Goal: Task Accomplishment & Management: Complete application form

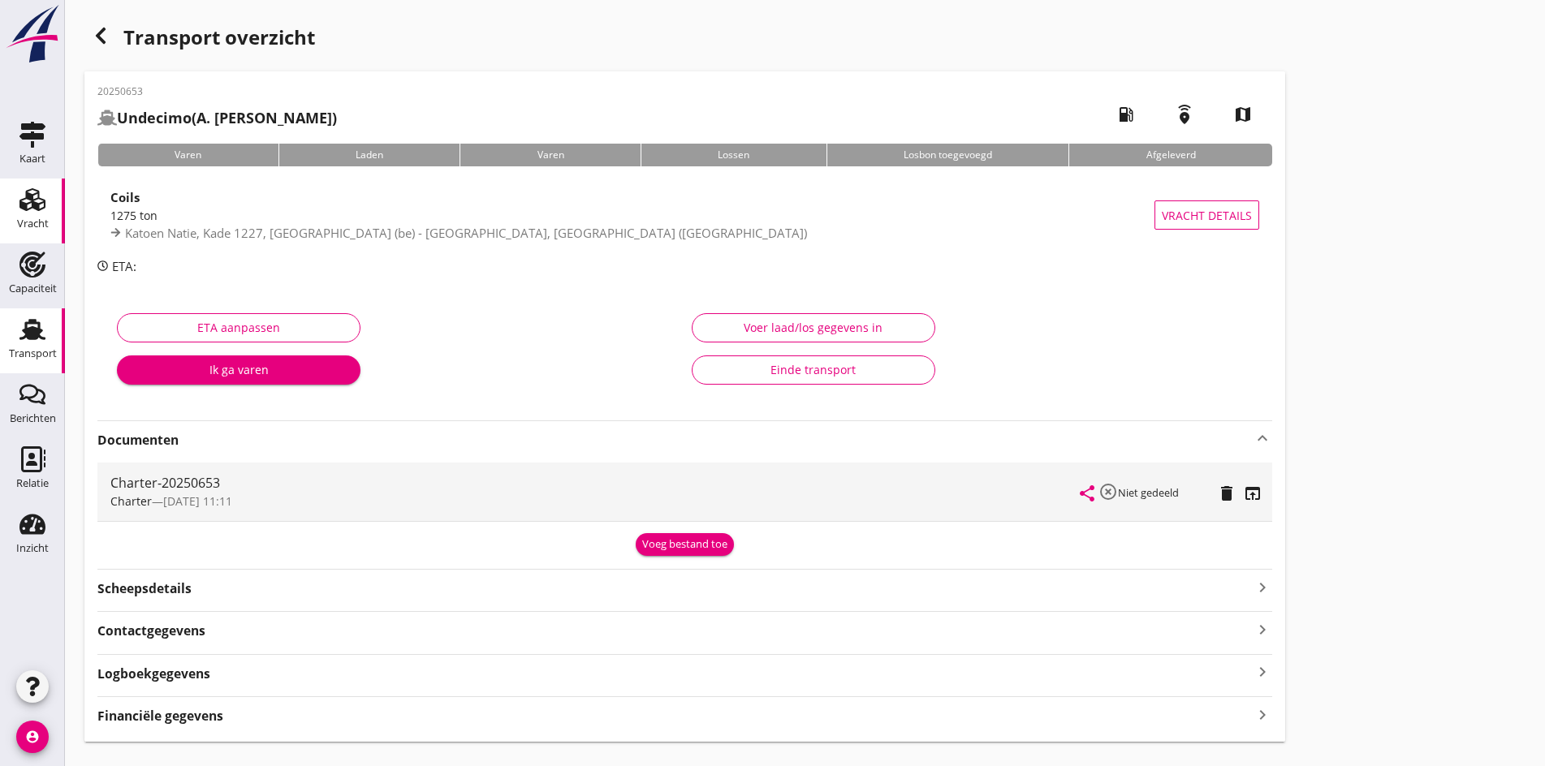
click at [19, 207] on icon "Vracht" at bounding box center [32, 200] width 26 height 26
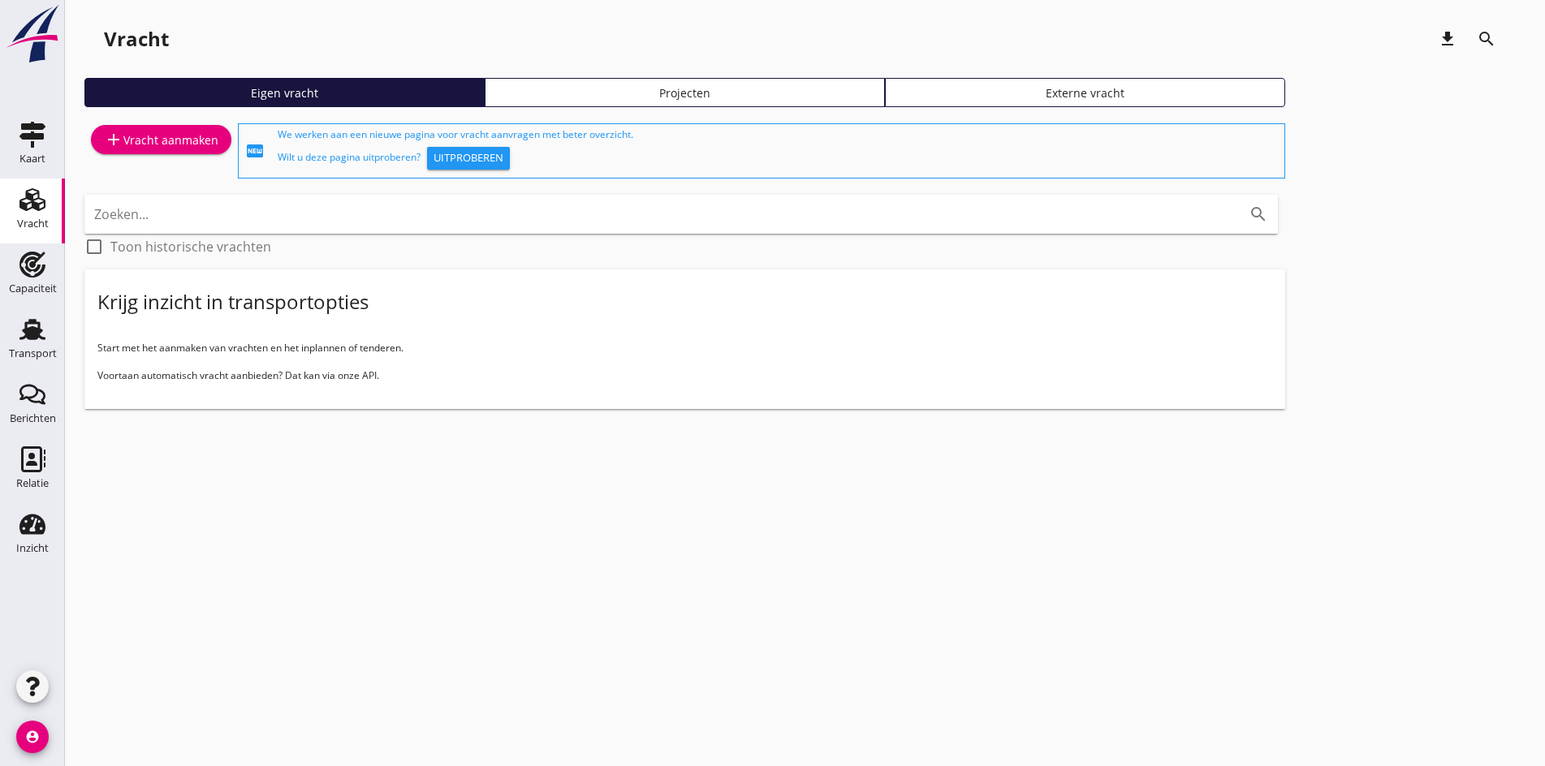
click at [145, 120] on div "add Vracht aanmaken" at bounding box center [160, 151] width 153 height 62
click at [140, 137] on div "add Vracht aanmaken" at bounding box center [161, 139] width 114 height 19
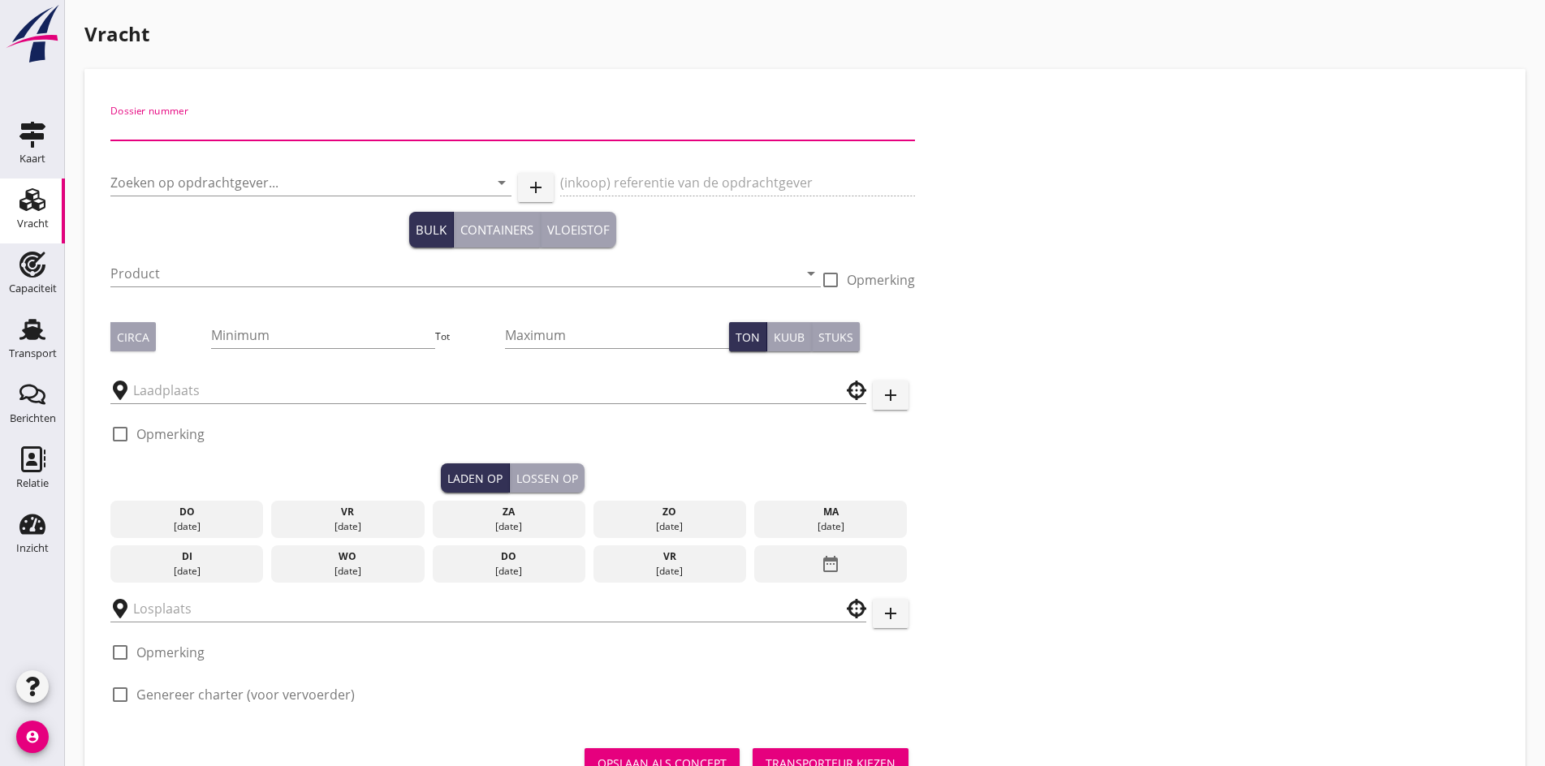
click at [126, 124] on input "Dossier nummer" at bounding box center [512, 127] width 805 height 26
type input "20250654"
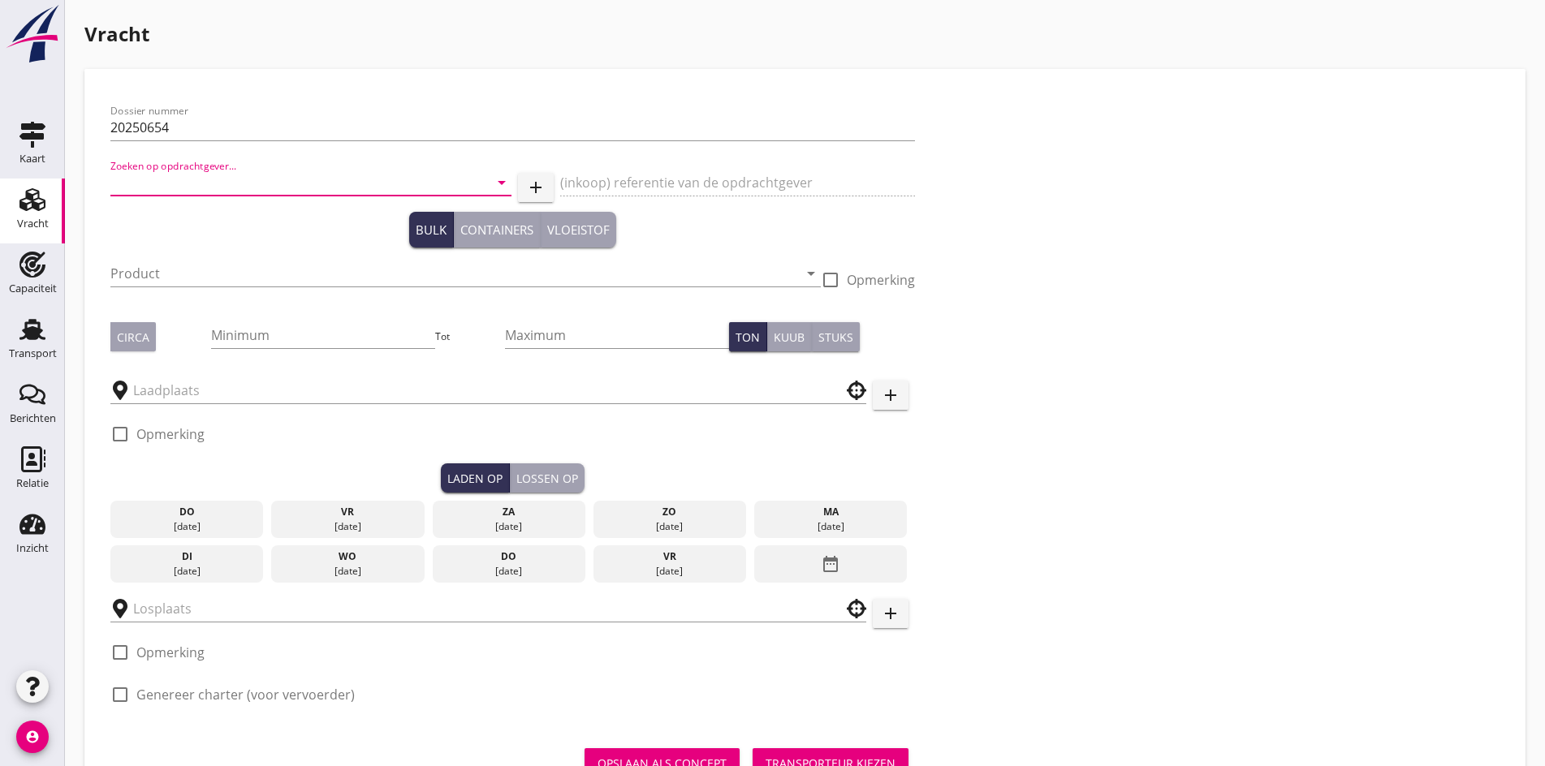
click at [169, 190] on input "Zoeken op opdrachtgever..." at bounding box center [288, 183] width 356 height 26
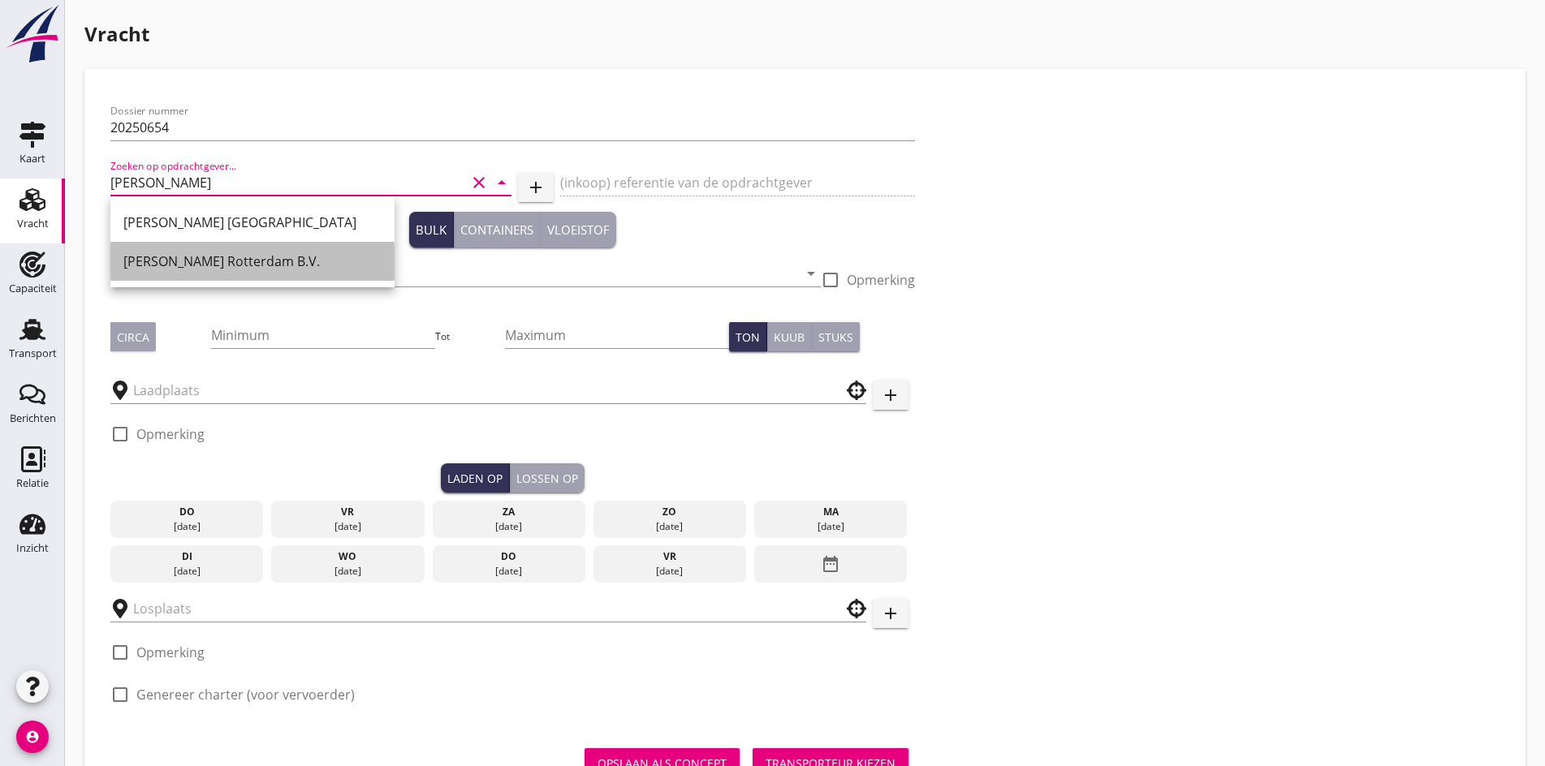
click at [177, 246] on div "[PERSON_NAME] Rotterdam B.V." at bounding box center [252, 261] width 258 height 39
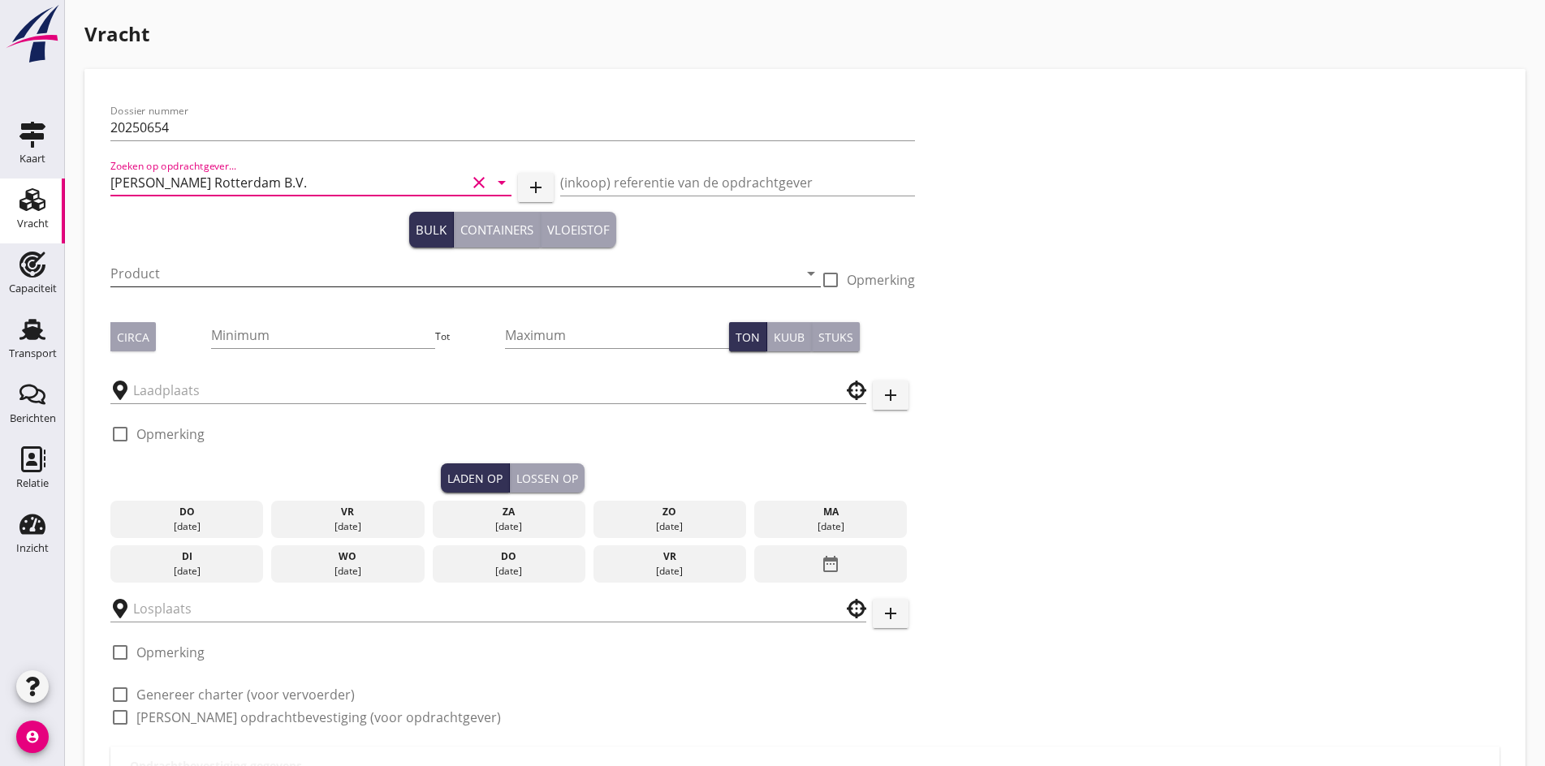
type input "[PERSON_NAME] Rotterdam B.V."
click at [170, 274] on input "Product" at bounding box center [454, 274] width 688 height 26
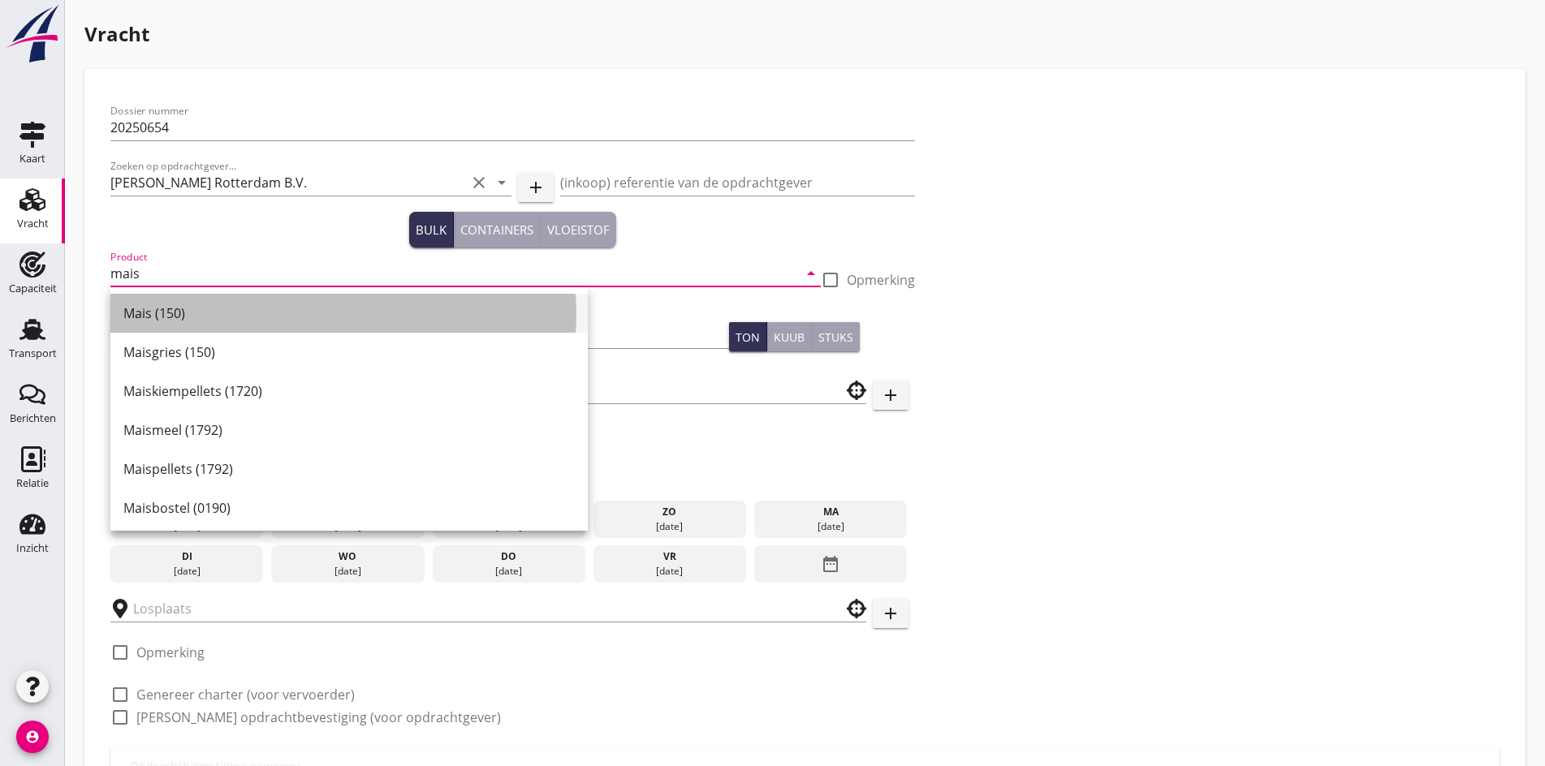
click at [170, 298] on div "Mais (150)" at bounding box center [348, 313] width 451 height 39
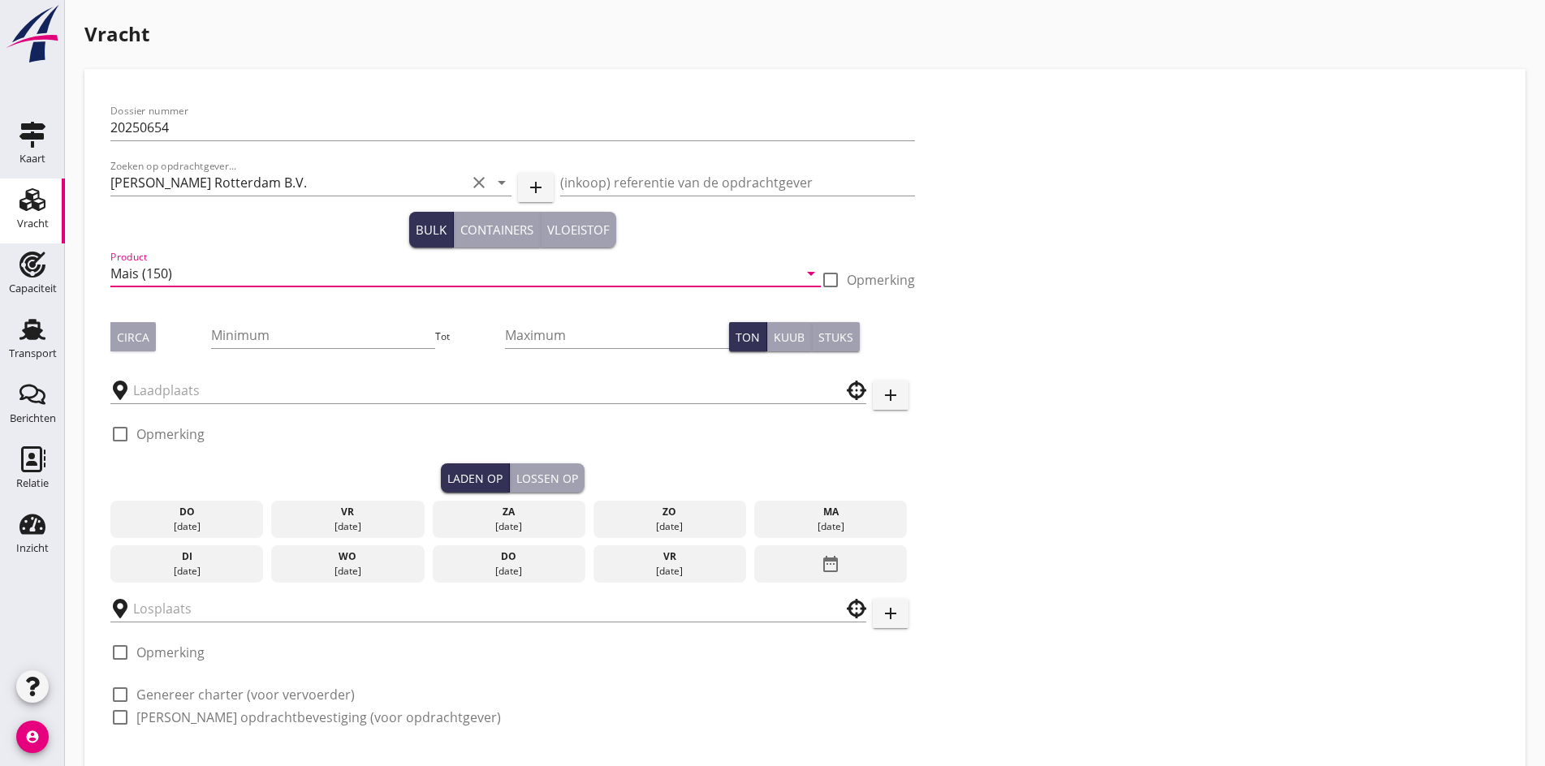
type input "Mais (150)"
click at [168, 336] on div "Circa" at bounding box center [160, 336] width 101 height 29
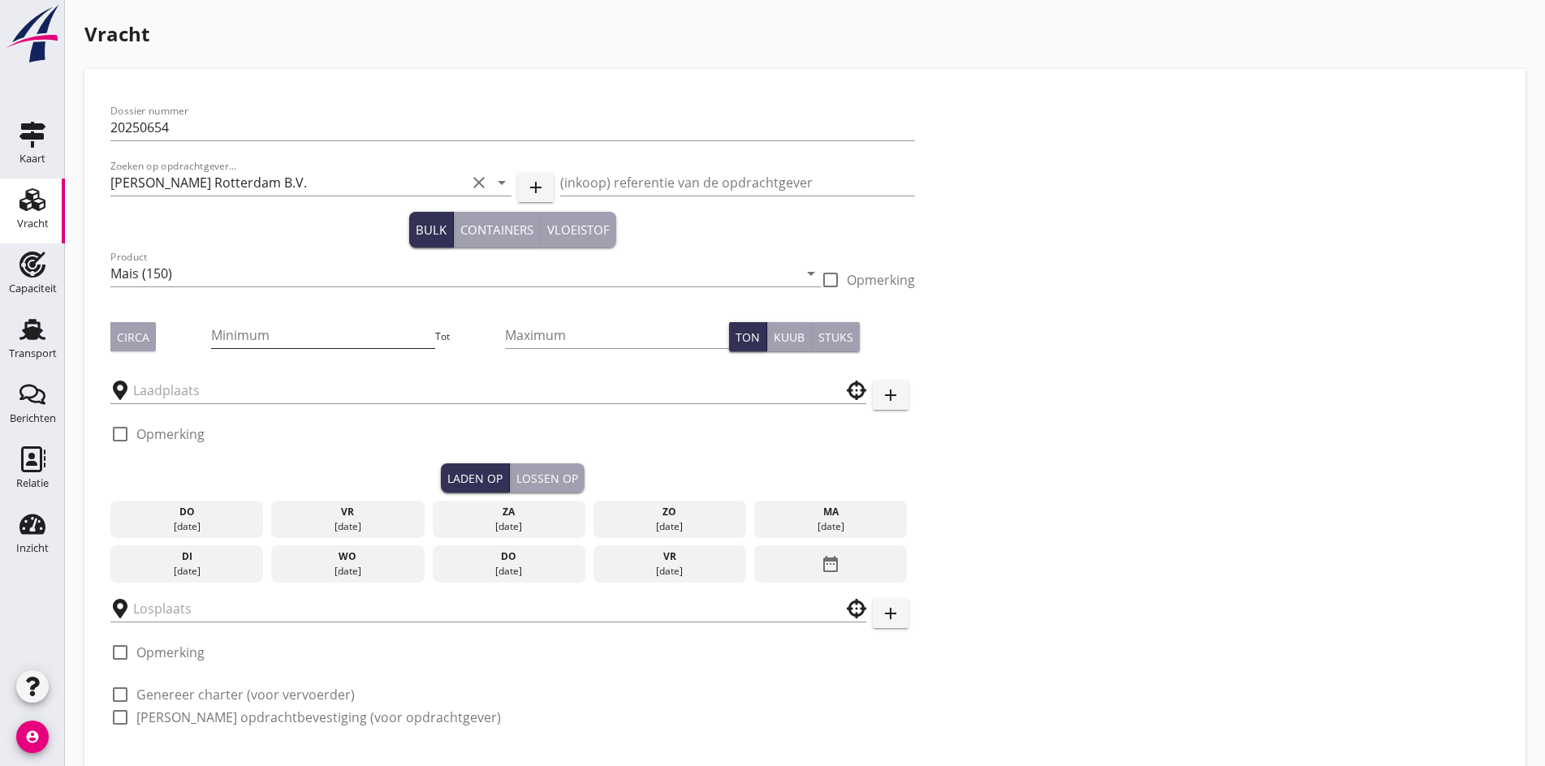
click at [211, 337] on input "Minimum" at bounding box center [323, 335] width 224 height 26
click at [99, 335] on div "Dossier nummer 20250654 Zoeken op opdrachtgever... [PERSON_NAME] Rotterdam B.V.…" at bounding box center [804, 453] width 1441 height 769
click at [114, 335] on button "Circa" at bounding box center [132, 336] width 45 height 29
click at [211, 347] on input "Minimum" at bounding box center [323, 335] width 224 height 26
type input "1000"
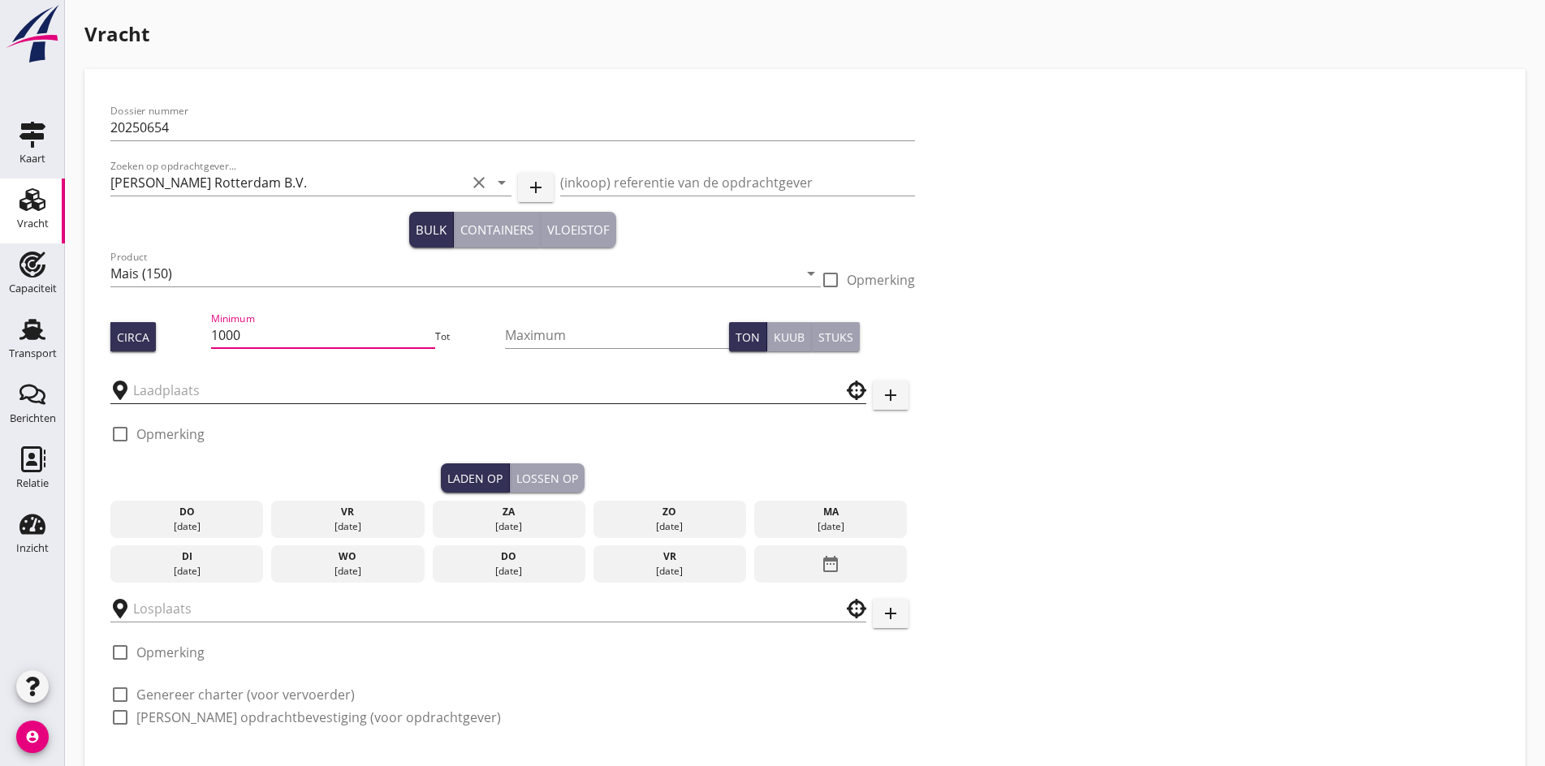
click at [186, 403] on div at bounding box center [488, 391] width 756 height 26
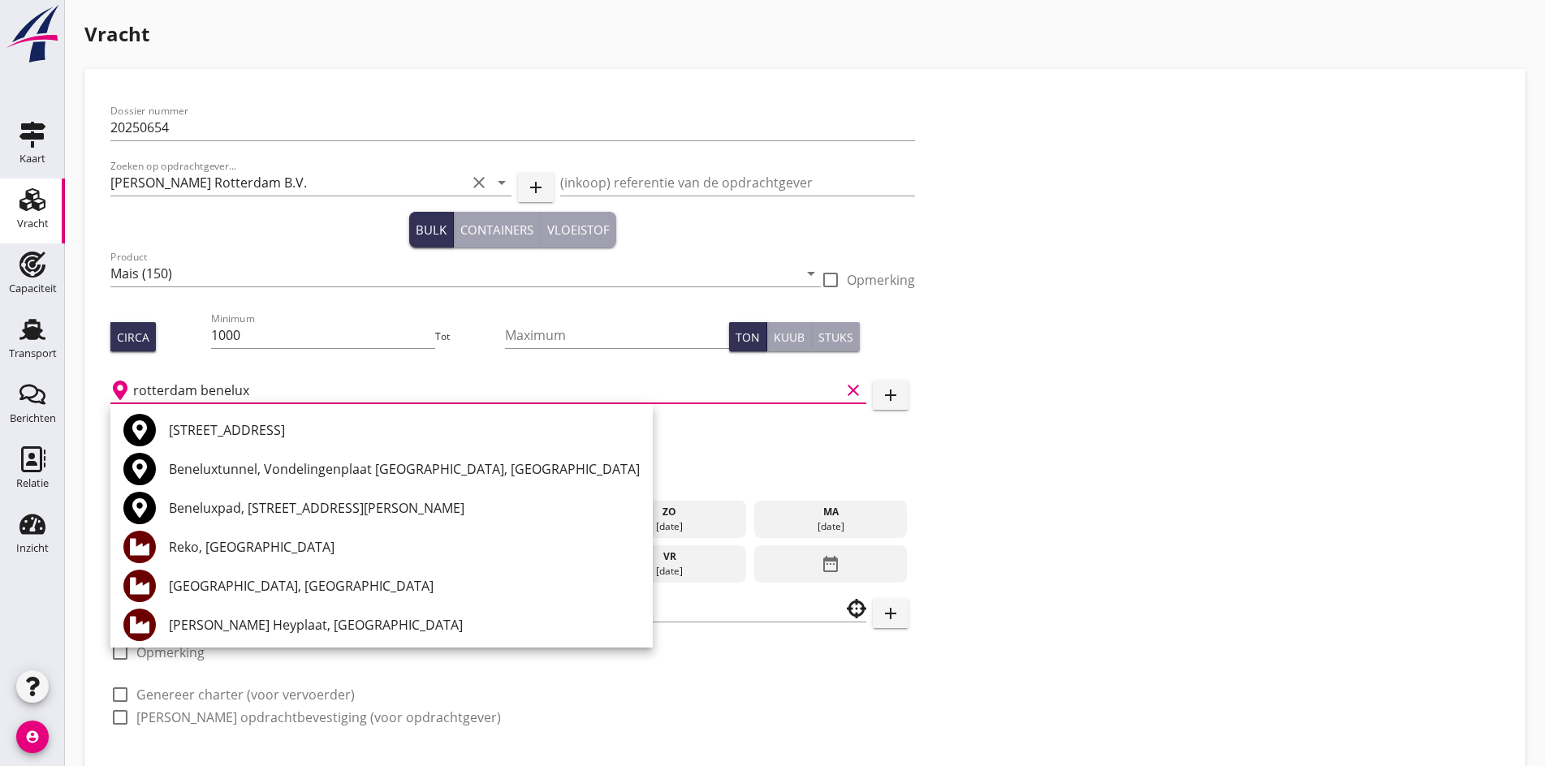
drag, startPoint x: 196, startPoint y: 392, endPoint x: 128, endPoint y: 382, distance: 68.9
click at [128, 382] on div "rotterdam benelux clear" at bounding box center [488, 391] width 756 height 26
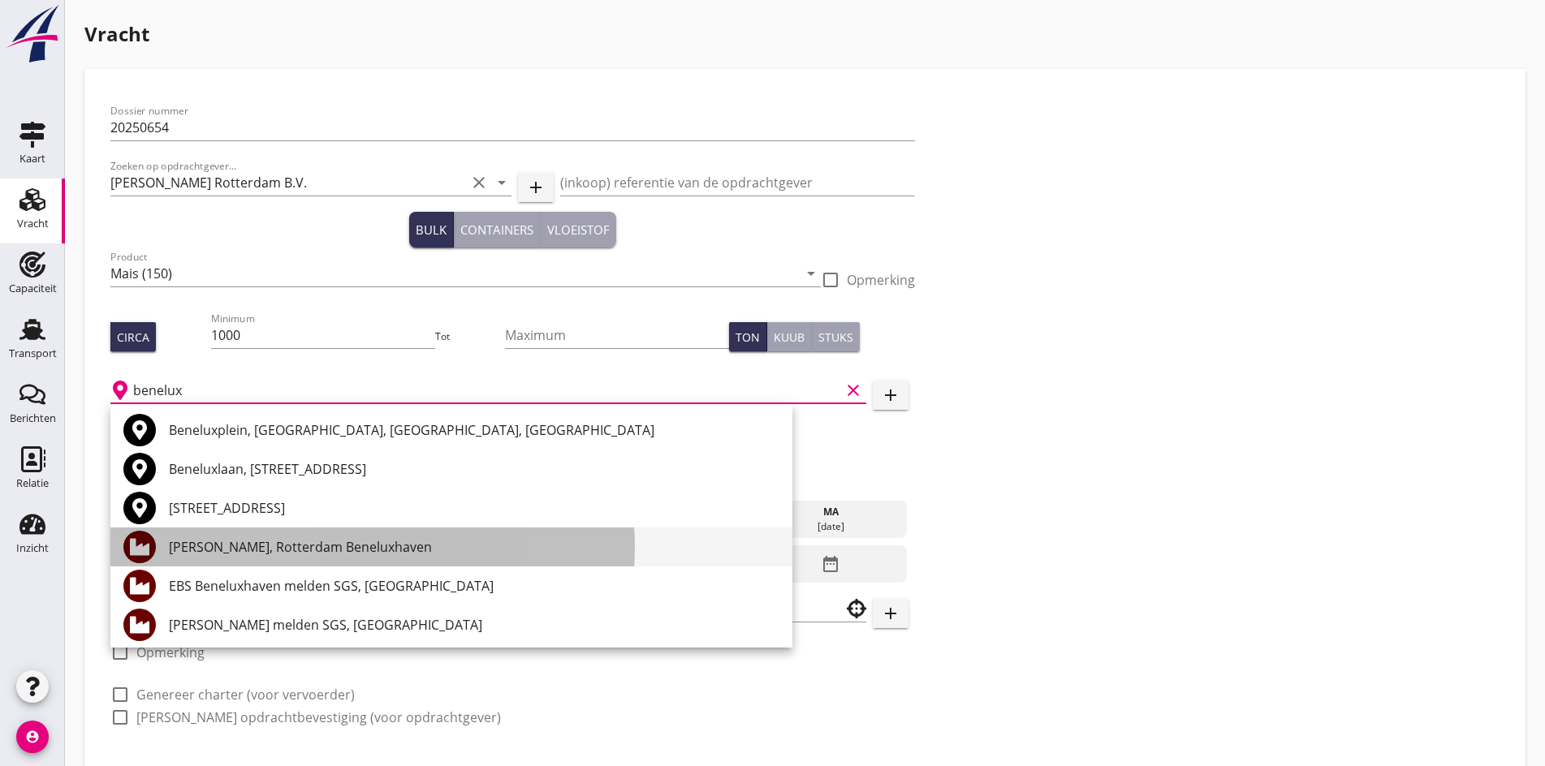
click at [357, 563] on div "[PERSON_NAME], Rotterdam Beneluxhaven" at bounding box center [474, 547] width 611 height 39
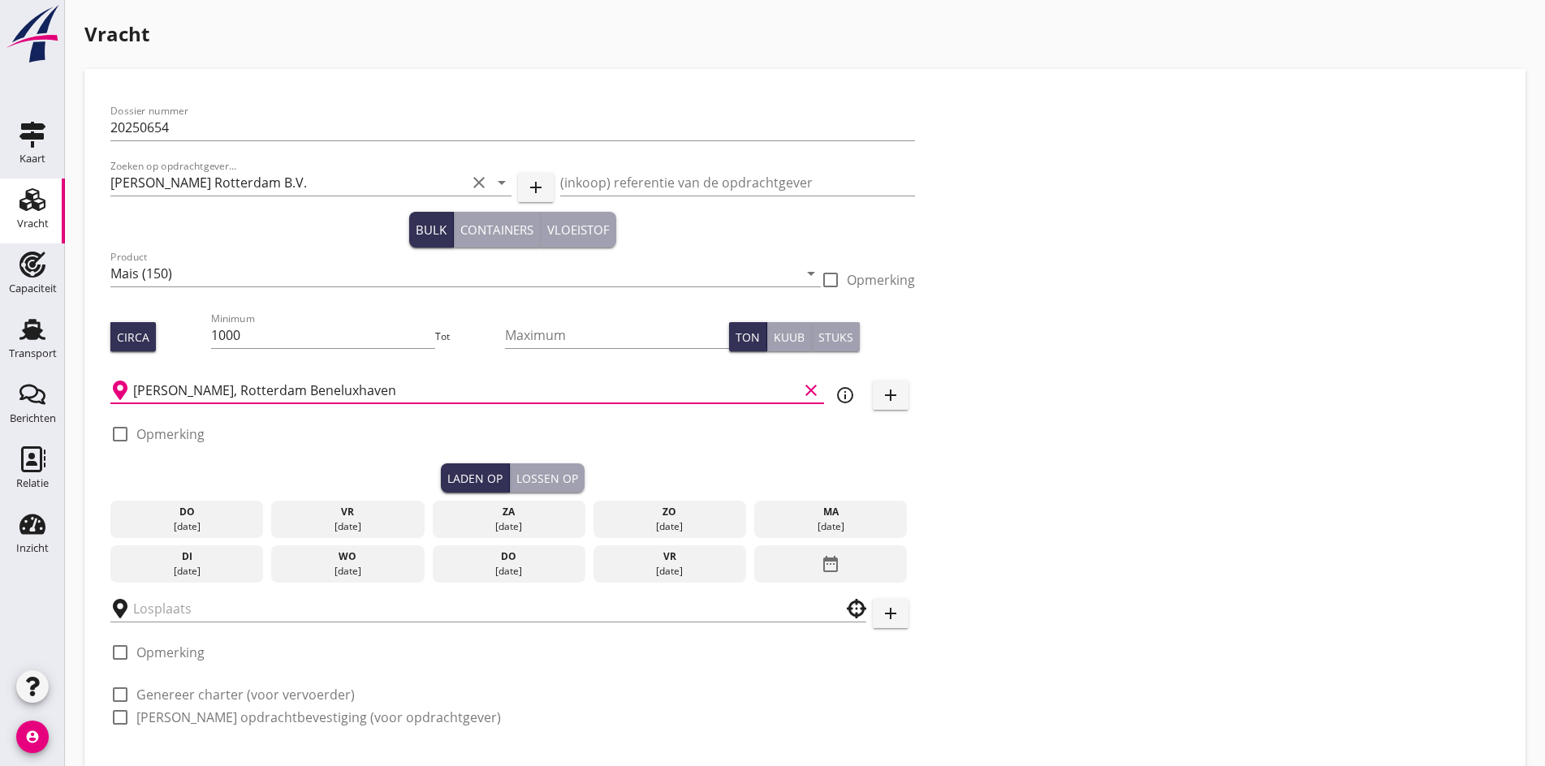
type input "[PERSON_NAME], Rotterdam Beneluxhaven"
click at [758, 511] on div "ma" at bounding box center [830, 512] width 145 height 15
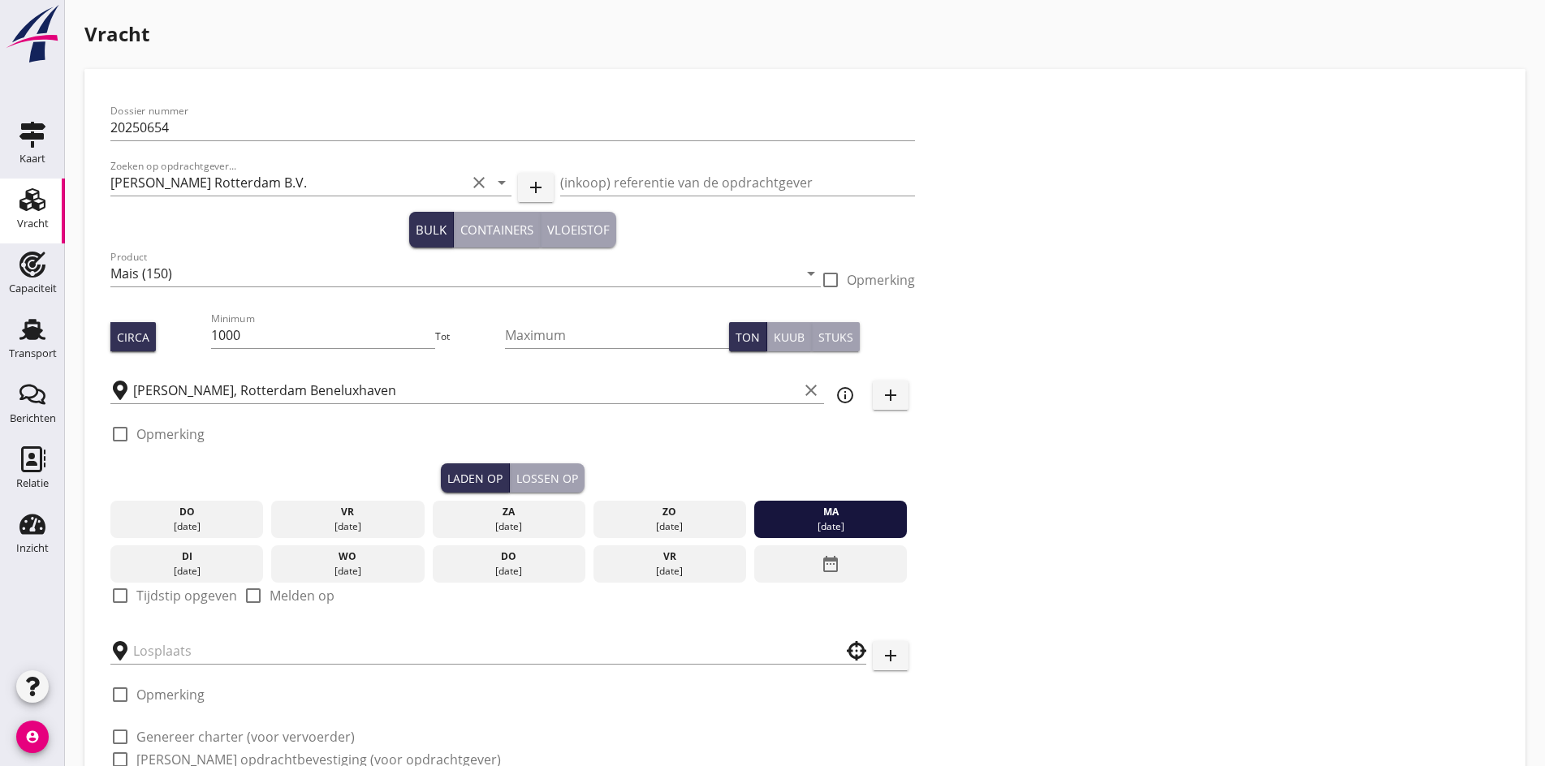
click at [110, 590] on div at bounding box center [120, 596] width 28 height 28
checkbox input "true"
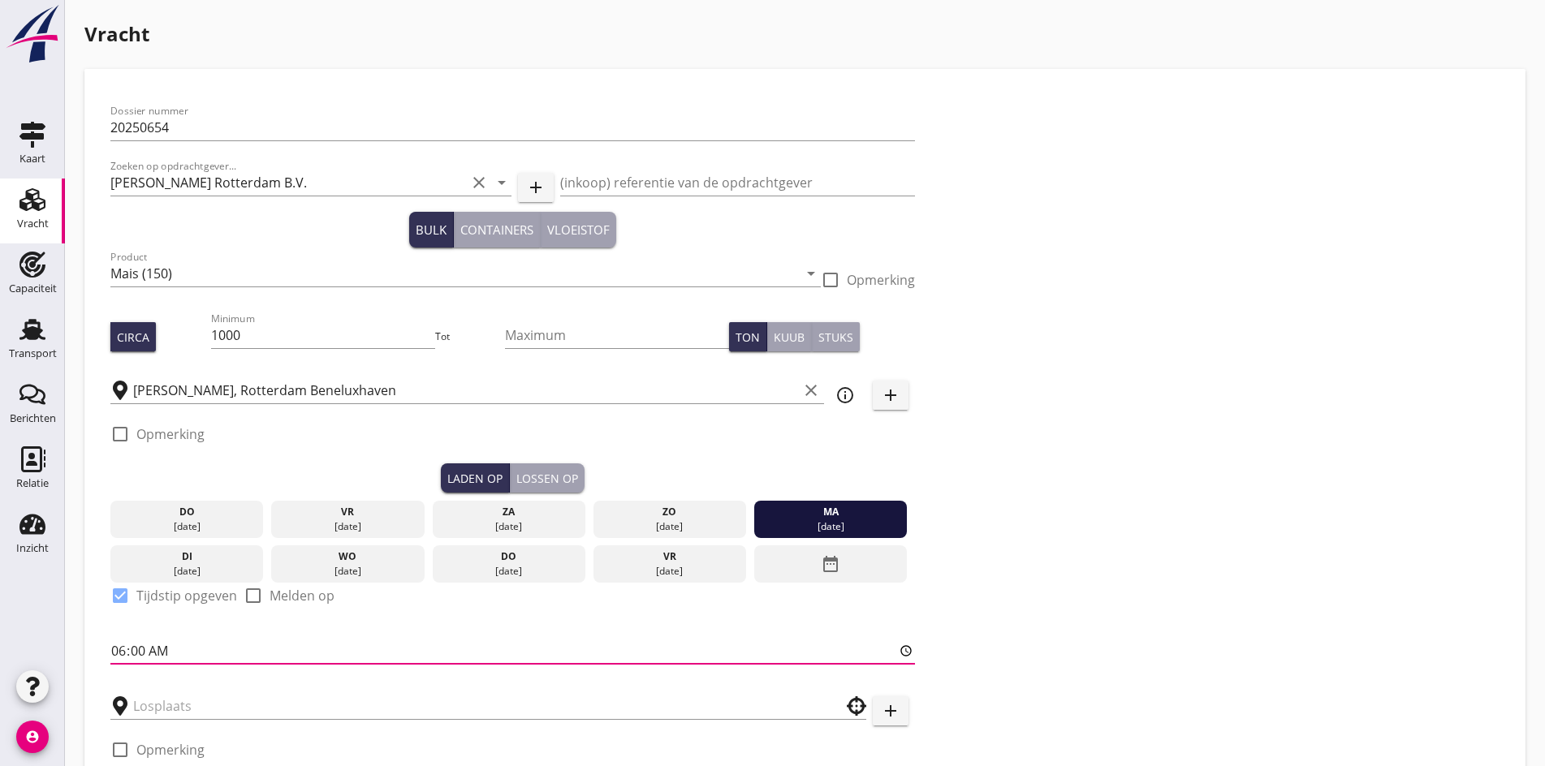
click at [124, 650] on input "06:00" at bounding box center [512, 651] width 805 height 26
type input "07:30"
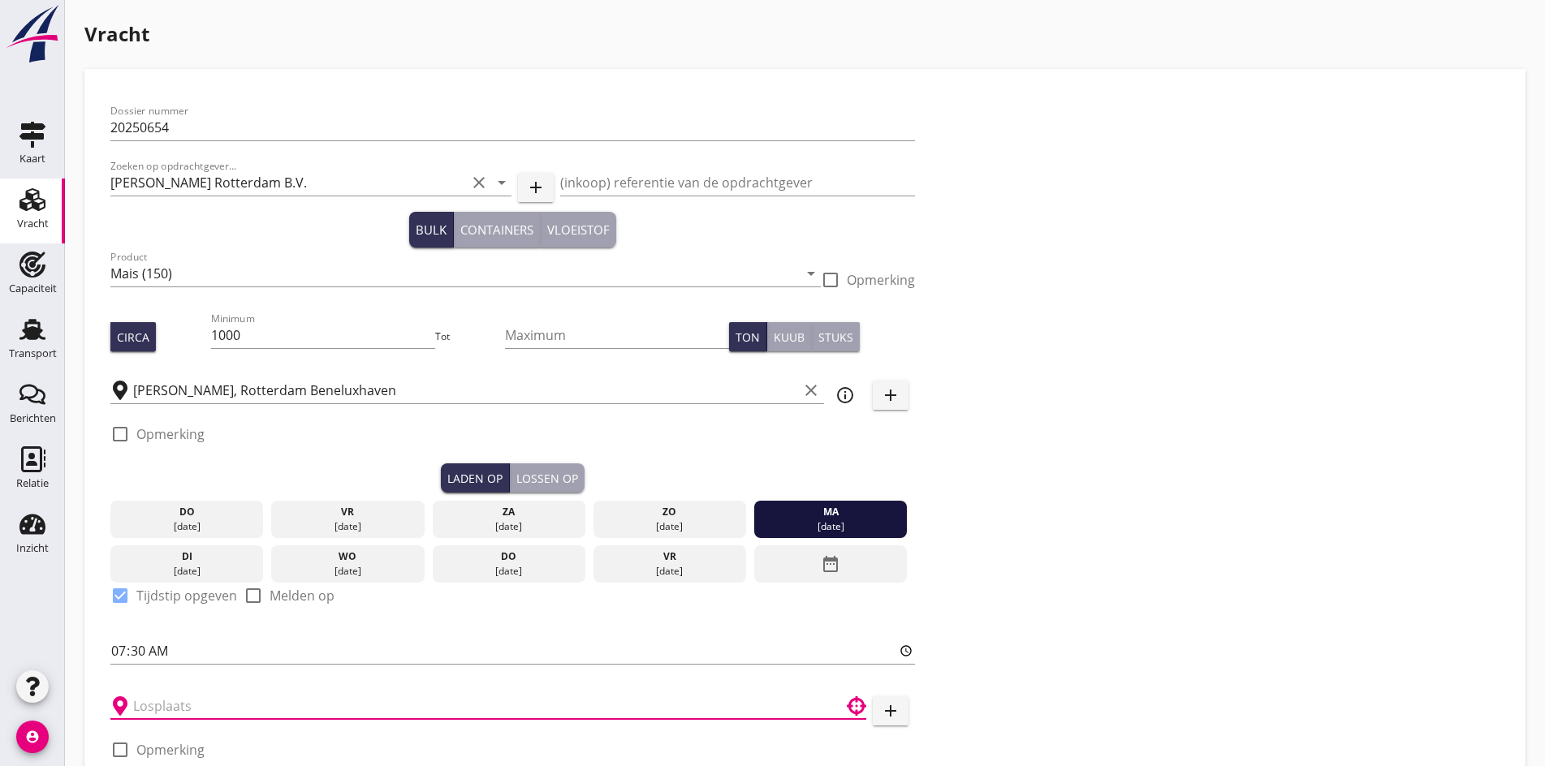
click at [149, 694] on input "text" at bounding box center [477, 706] width 688 height 26
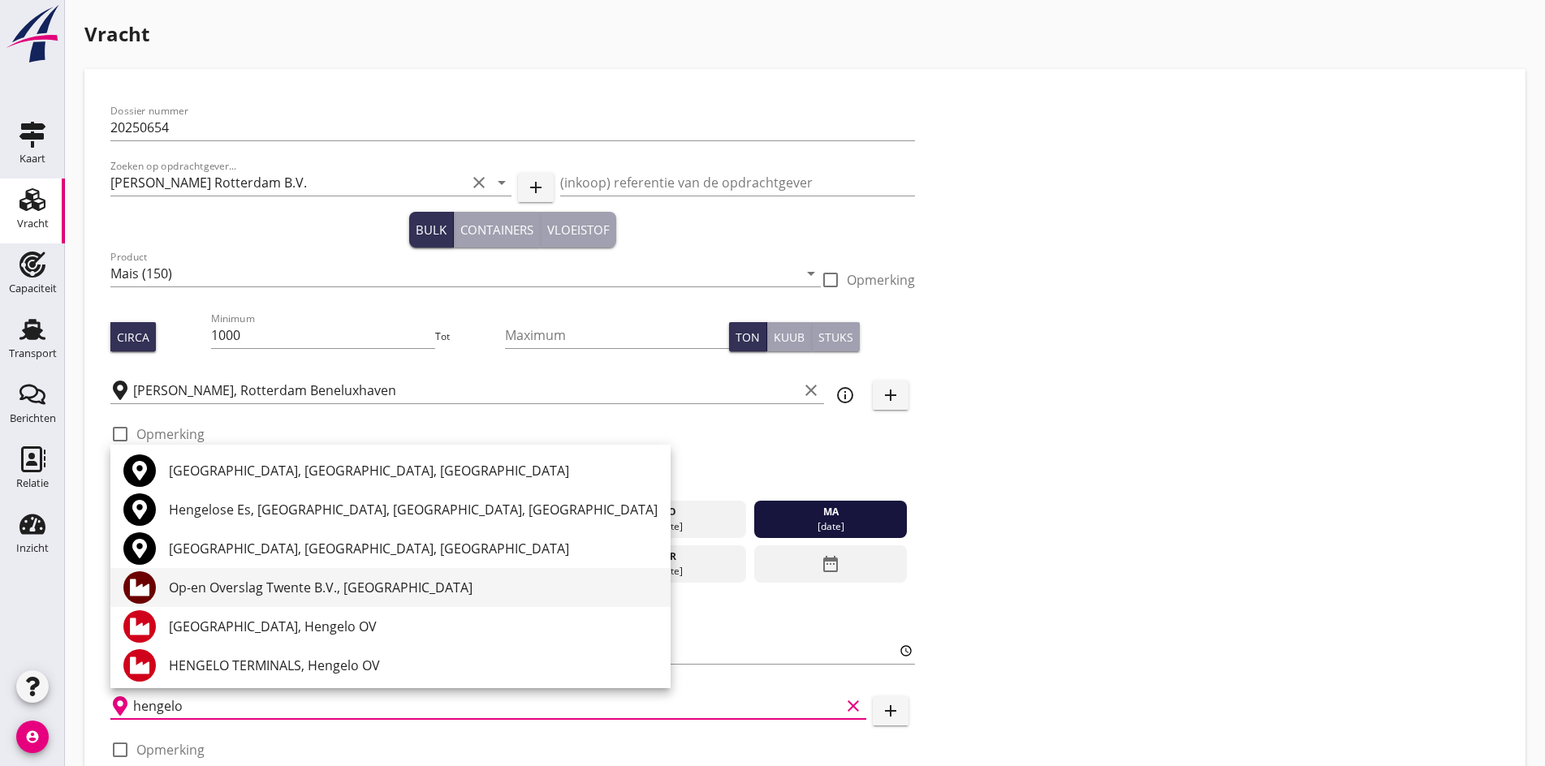
click at [213, 578] on div "Op-en Overslag Twente B.V., [GEOGRAPHIC_DATA]" at bounding box center [413, 587] width 489 height 19
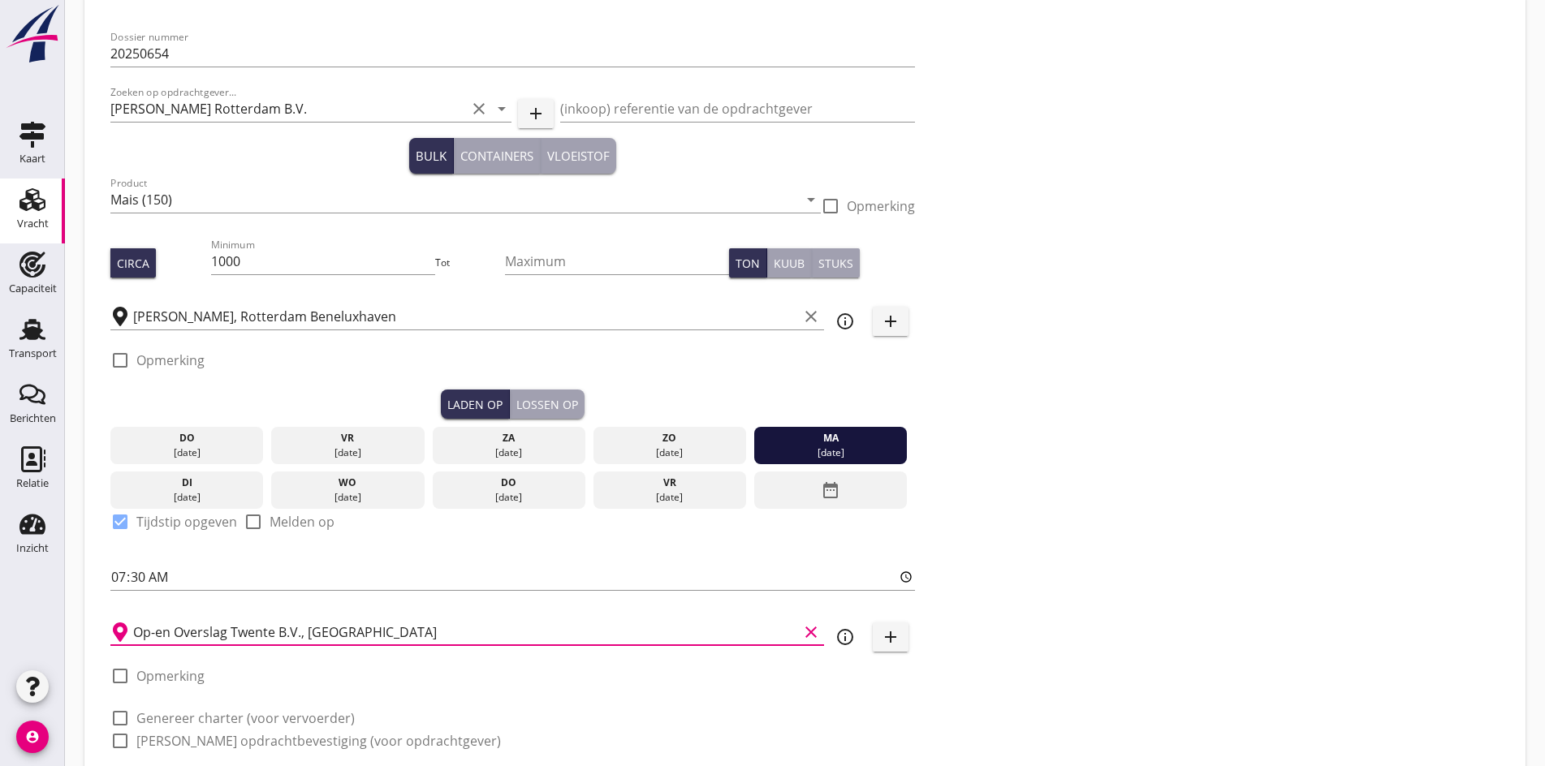
scroll to position [183, 0]
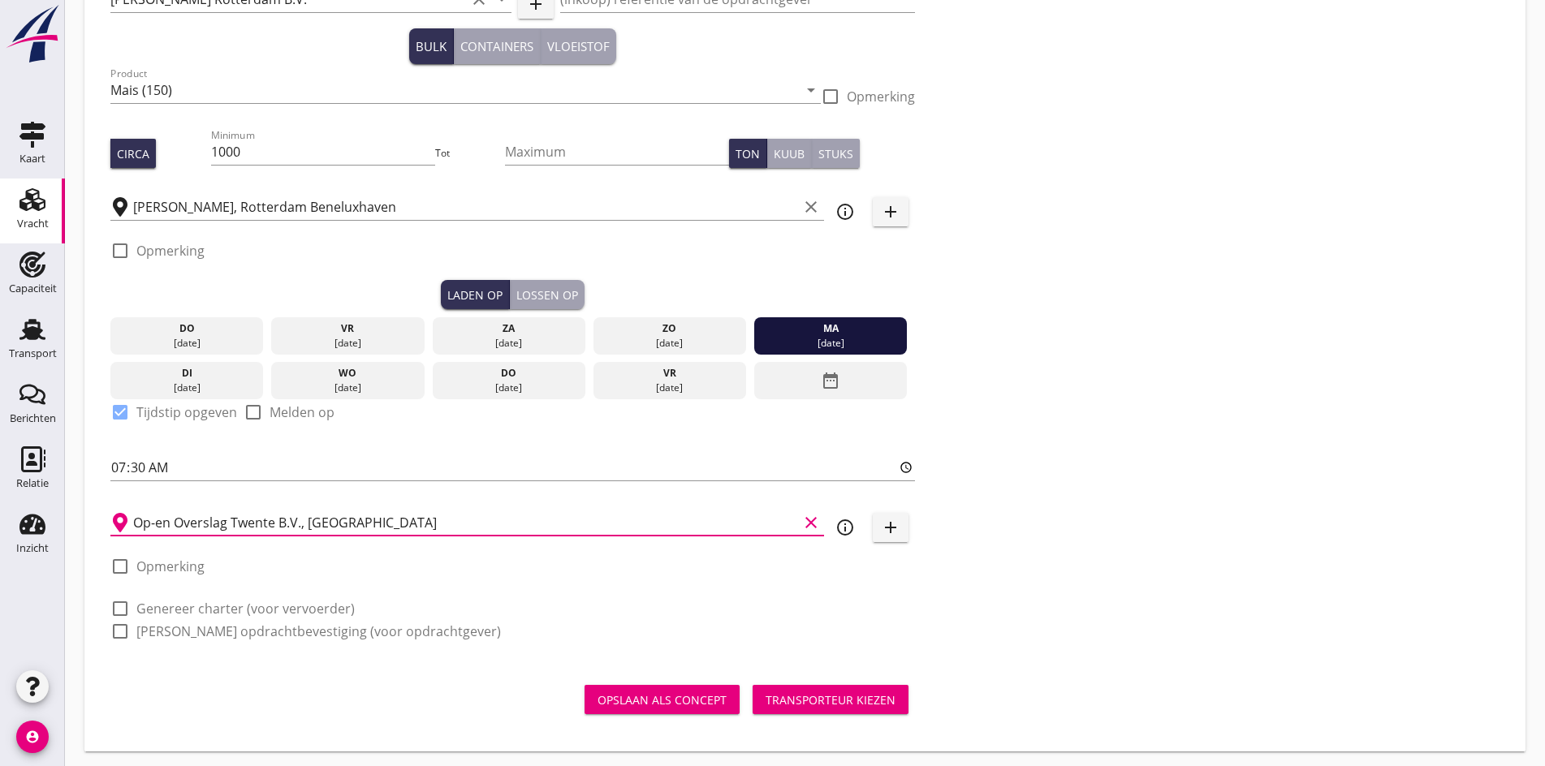
type input "Op-en Overslag Twente B.V., [GEOGRAPHIC_DATA]"
click at [121, 605] on div at bounding box center [120, 609] width 28 height 28
checkbox input "true"
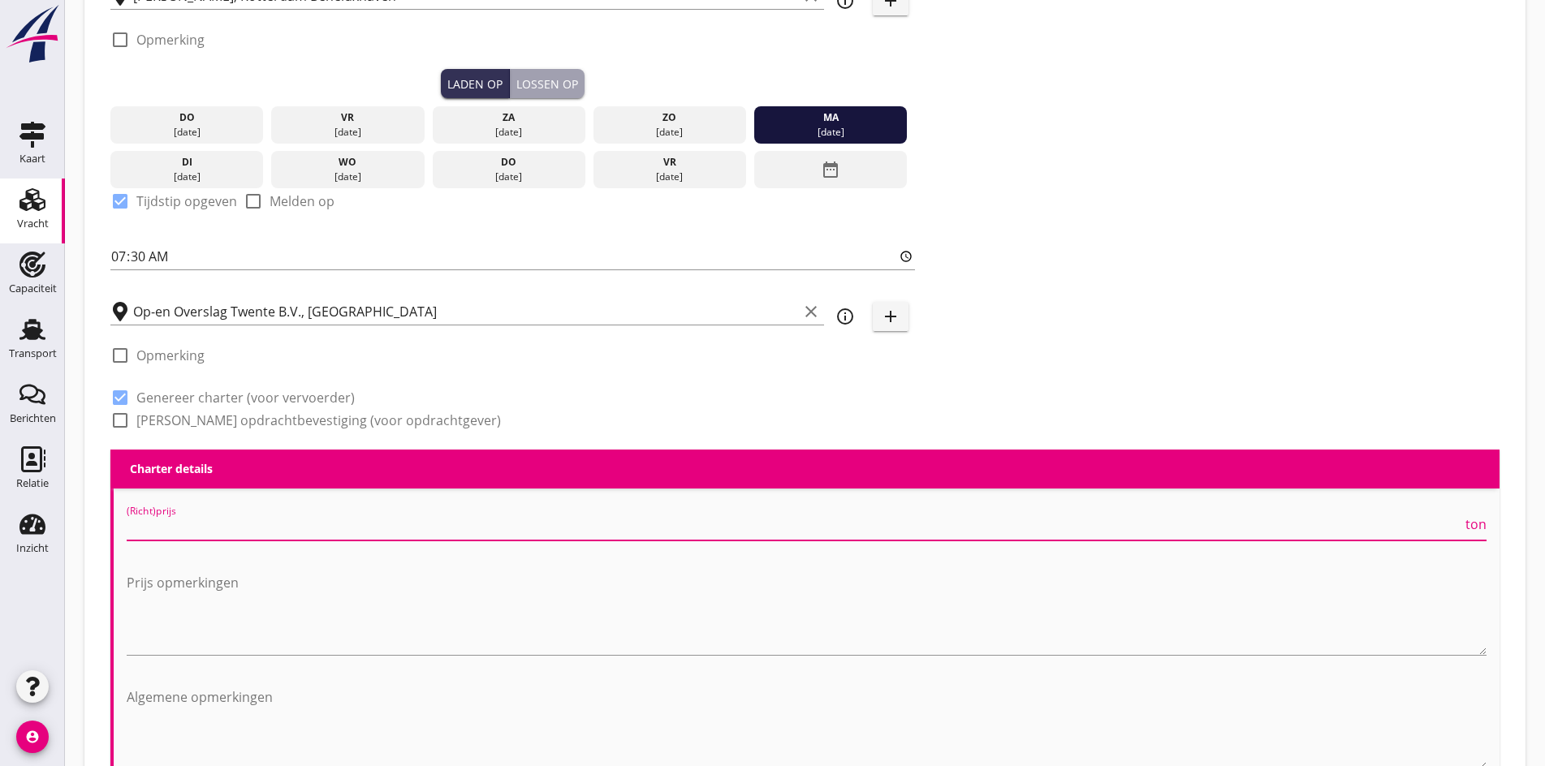
click at [140, 530] on input "(Richt)prijs" at bounding box center [795, 528] width 1336 height 26
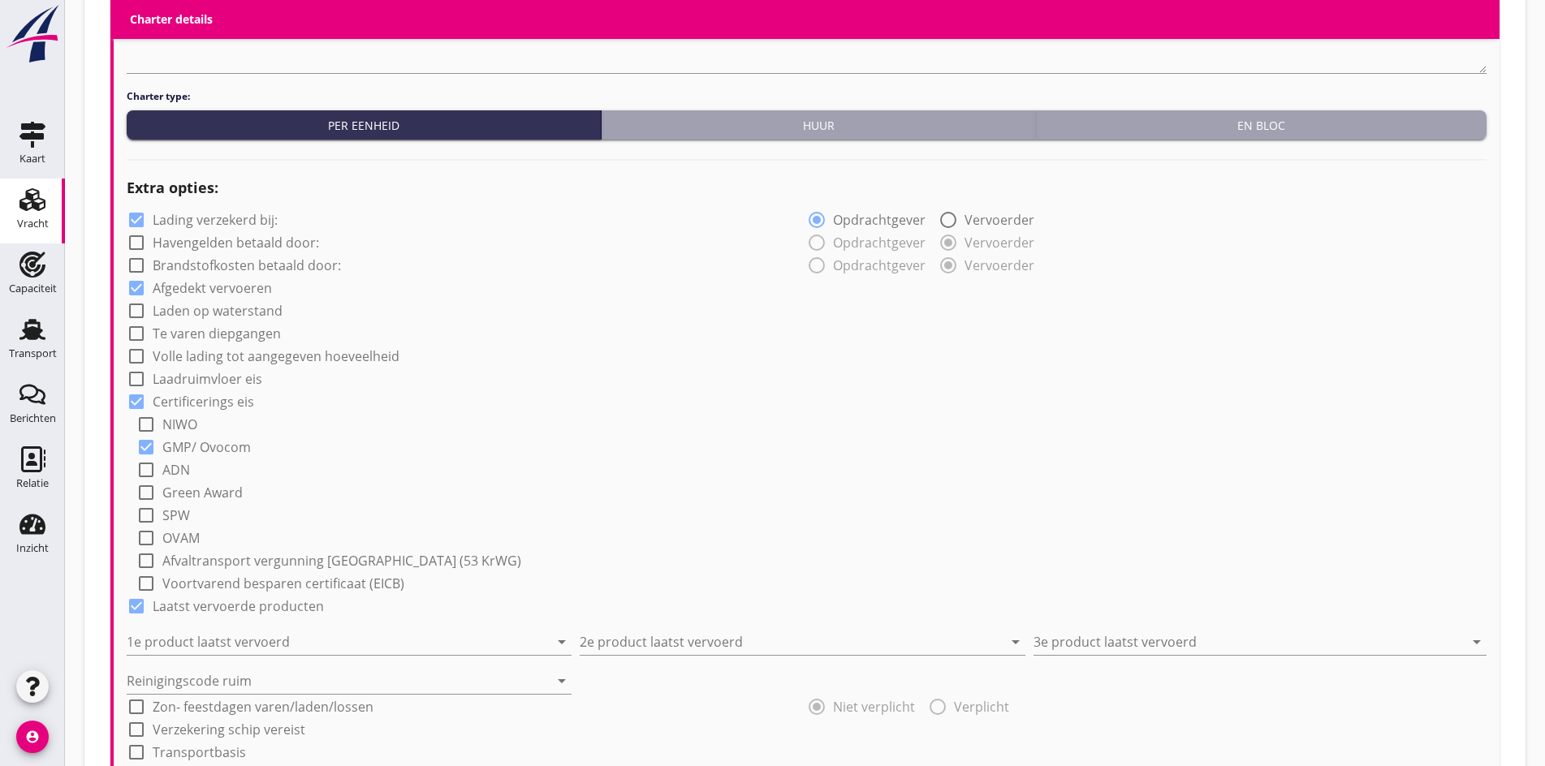
scroll to position [1369, 0]
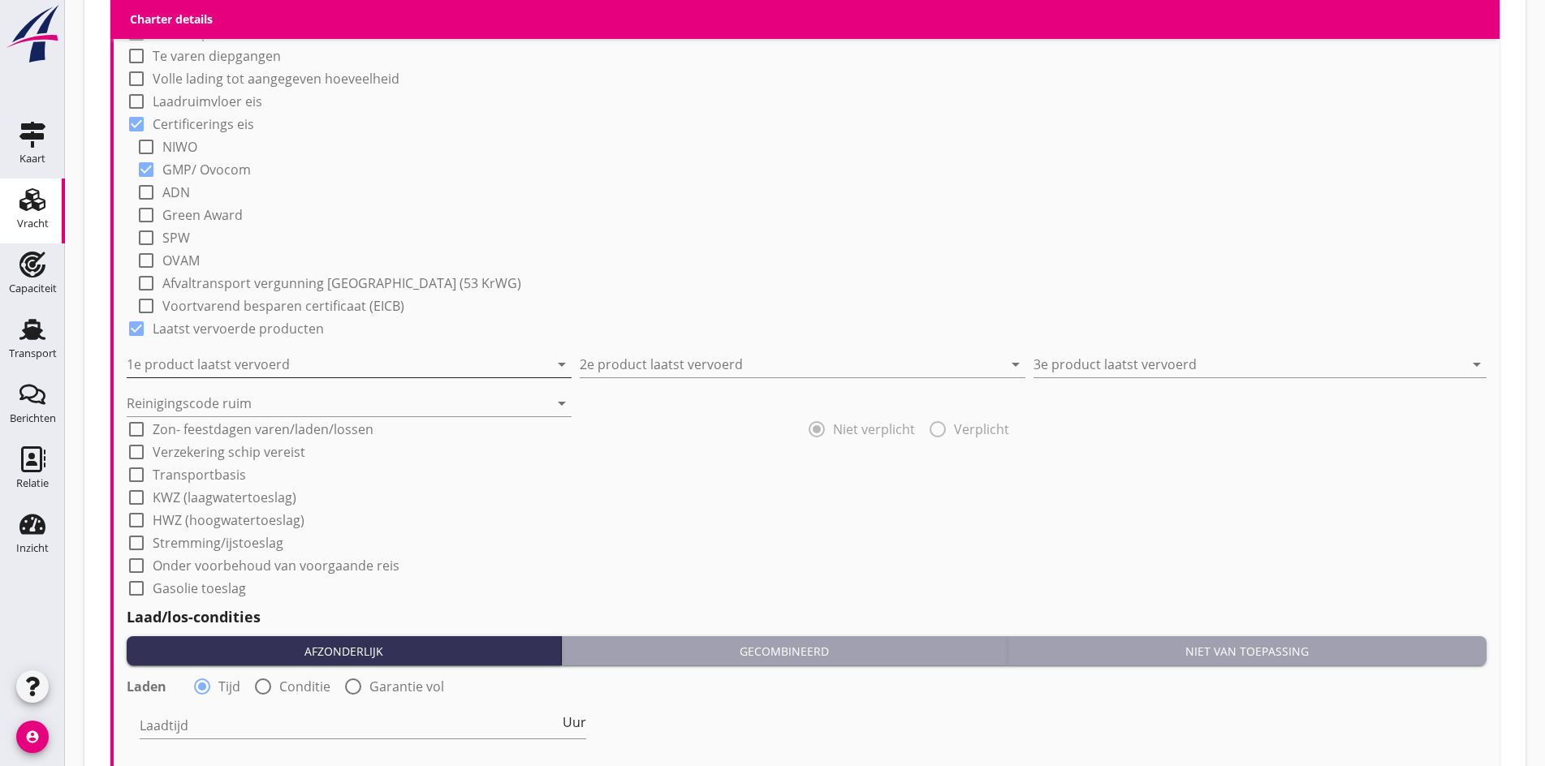
type input "7"
click at [198, 357] on input "1e product laatst vervoerd" at bounding box center [338, 365] width 422 height 26
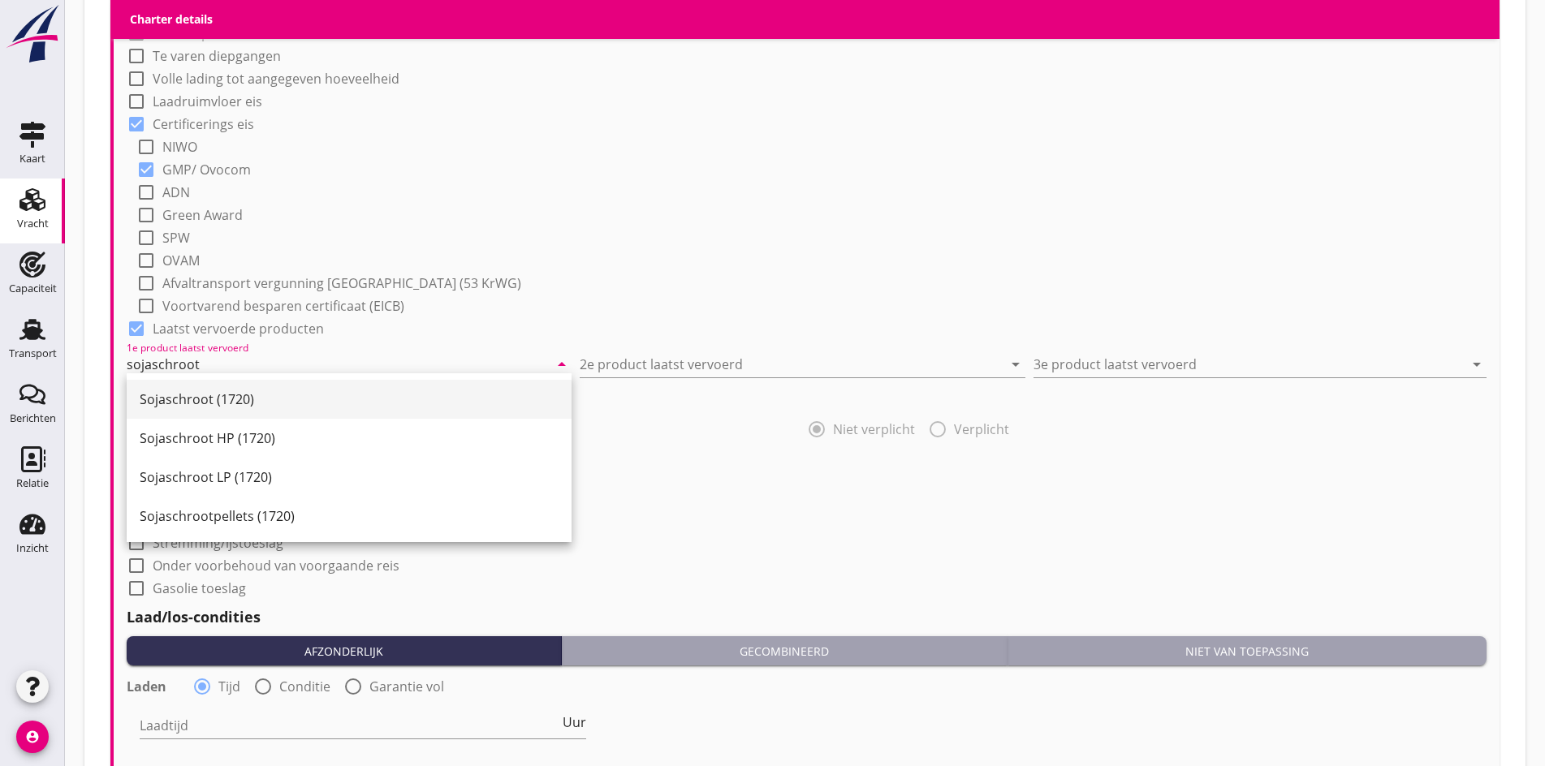
click at [222, 399] on div "Sojaschroot (1720)" at bounding box center [349, 399] width 419 height 19
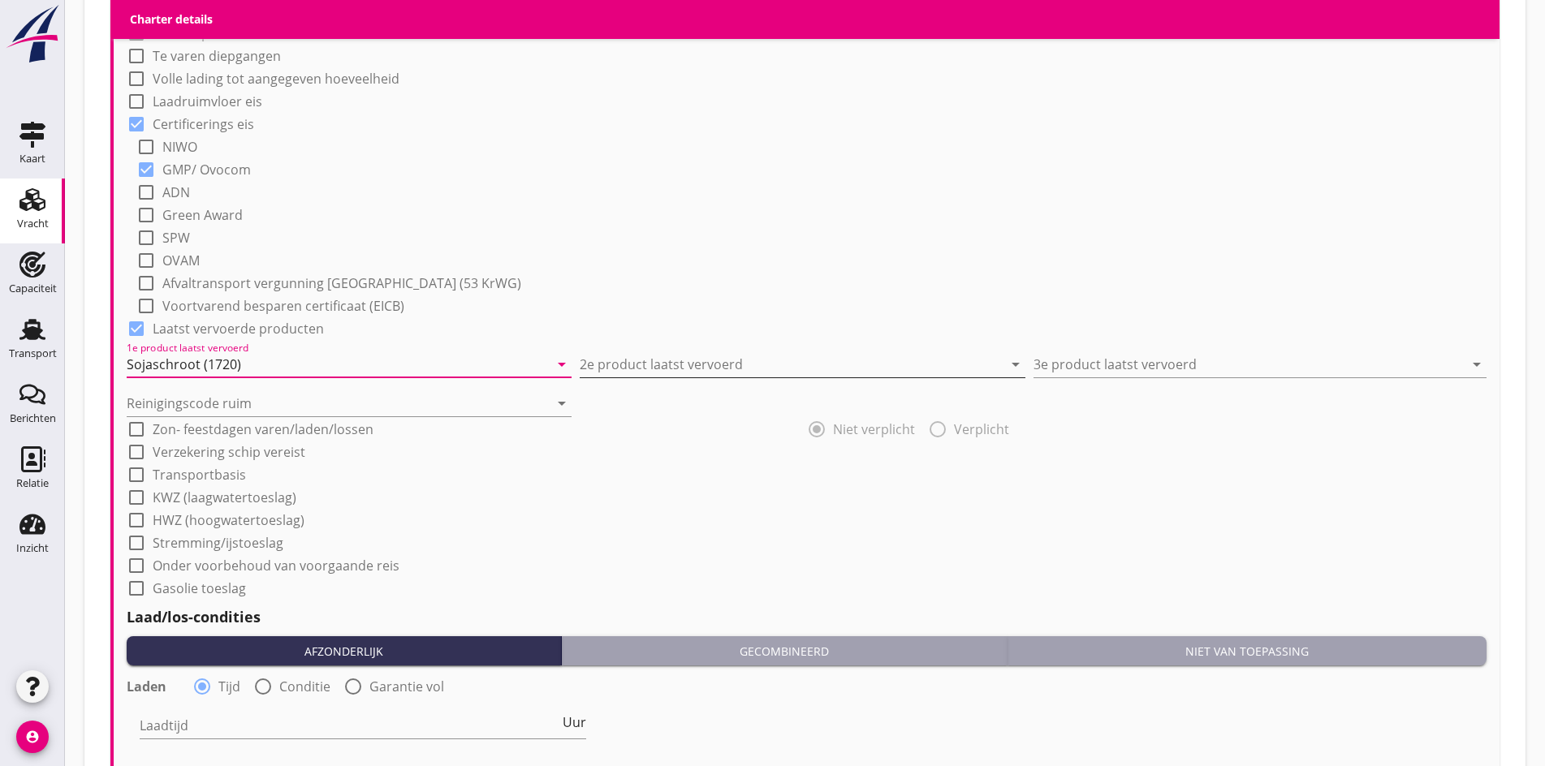
type input "Sojaschroot (1720)"
click at [680, 363] on input "2e product laatst vervoerd" at bounding box center [791, 365] width 422 height 26
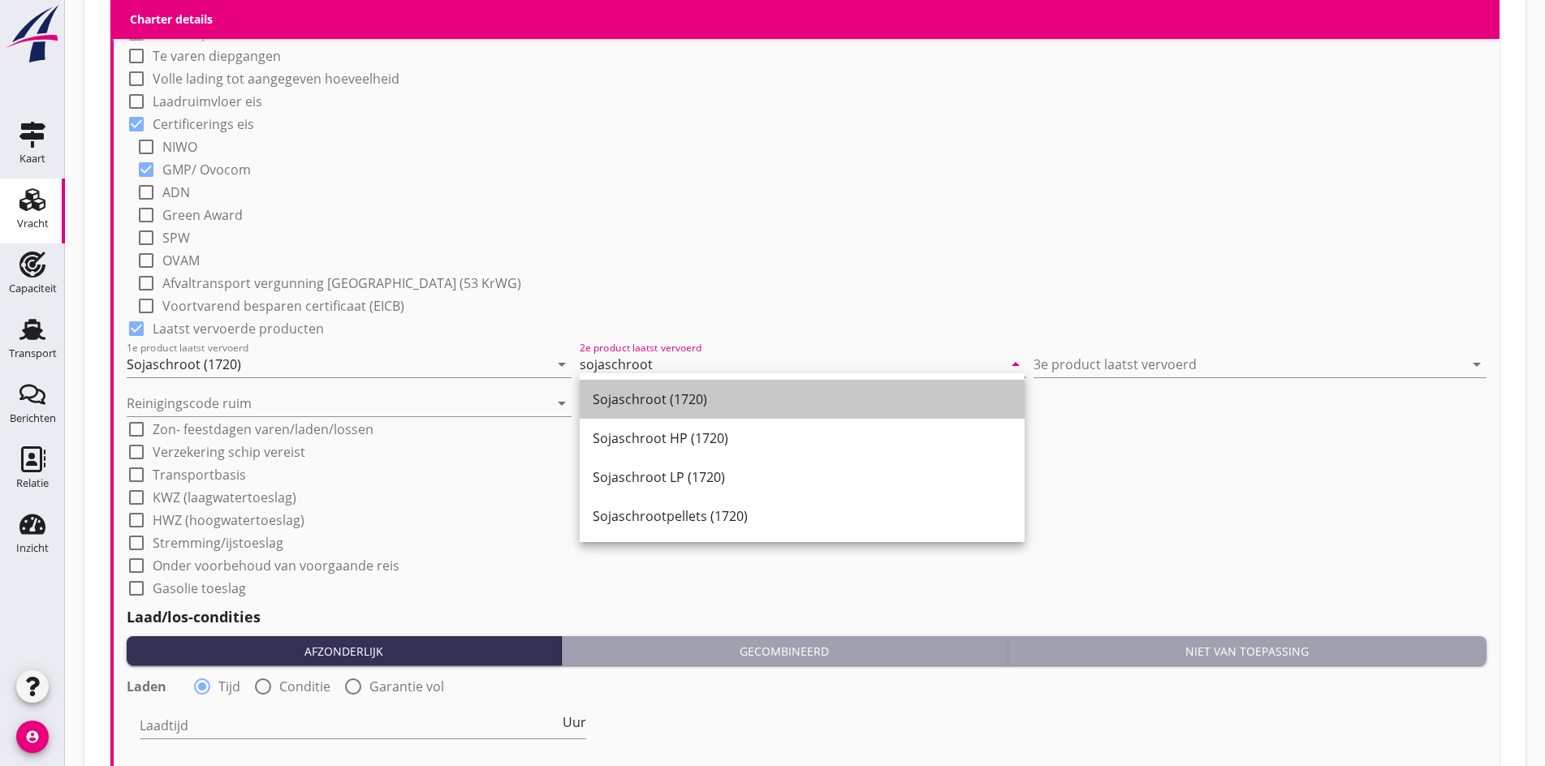
drag, startPoint x: 680, startPoint y: 397, endPoint x: 890, endPoint y: 378, distance: 211.2
click at [679, 397] on div "Sojaschroot (1720)" at bounding box center [802, 399] width 419 height 19
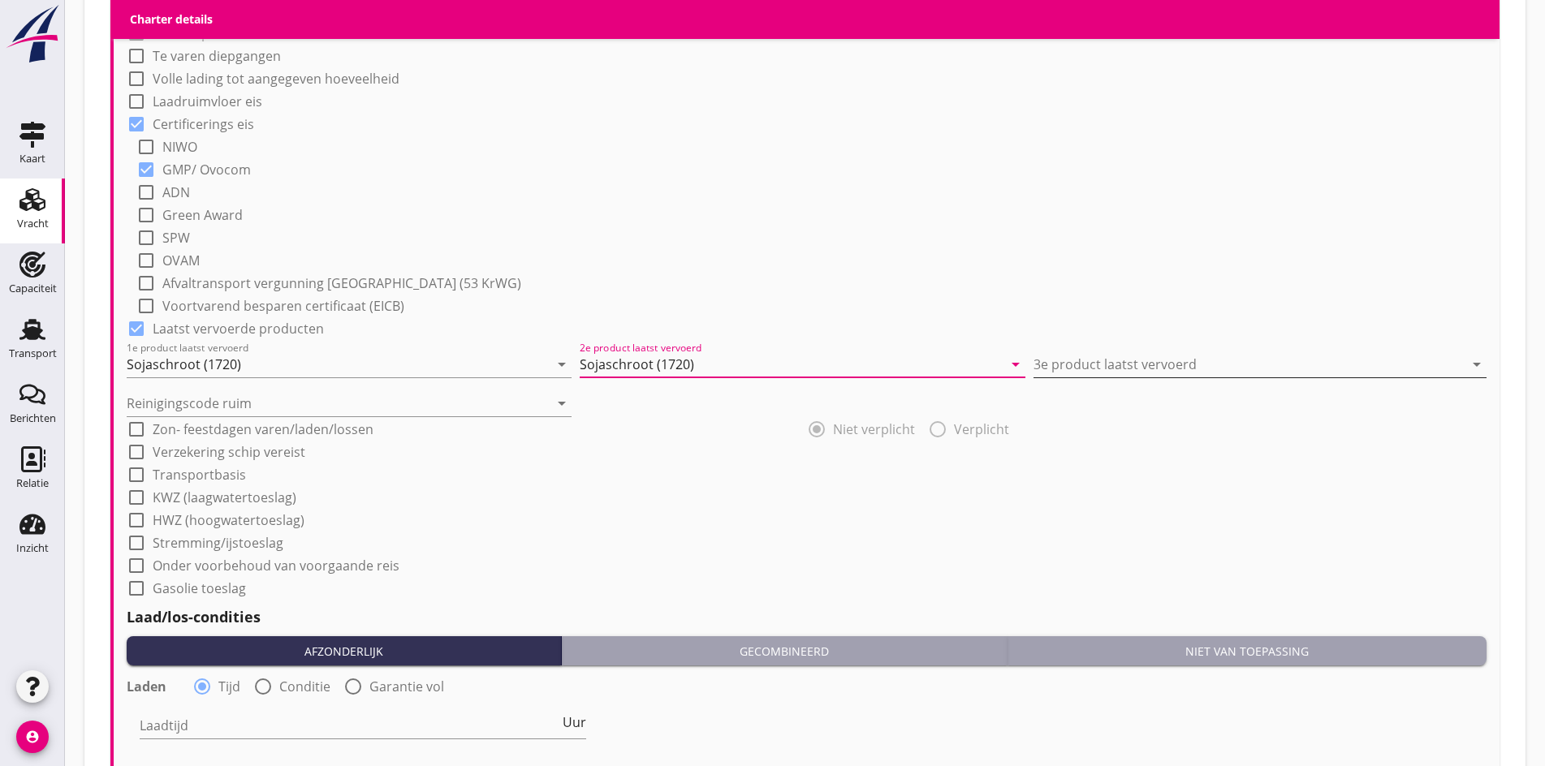
type input "Sojaschroot (1720)"
click at [1114, 357] on input "3e product laatst vervoerd" at bounding box center [1249, 365] width 430 height 26
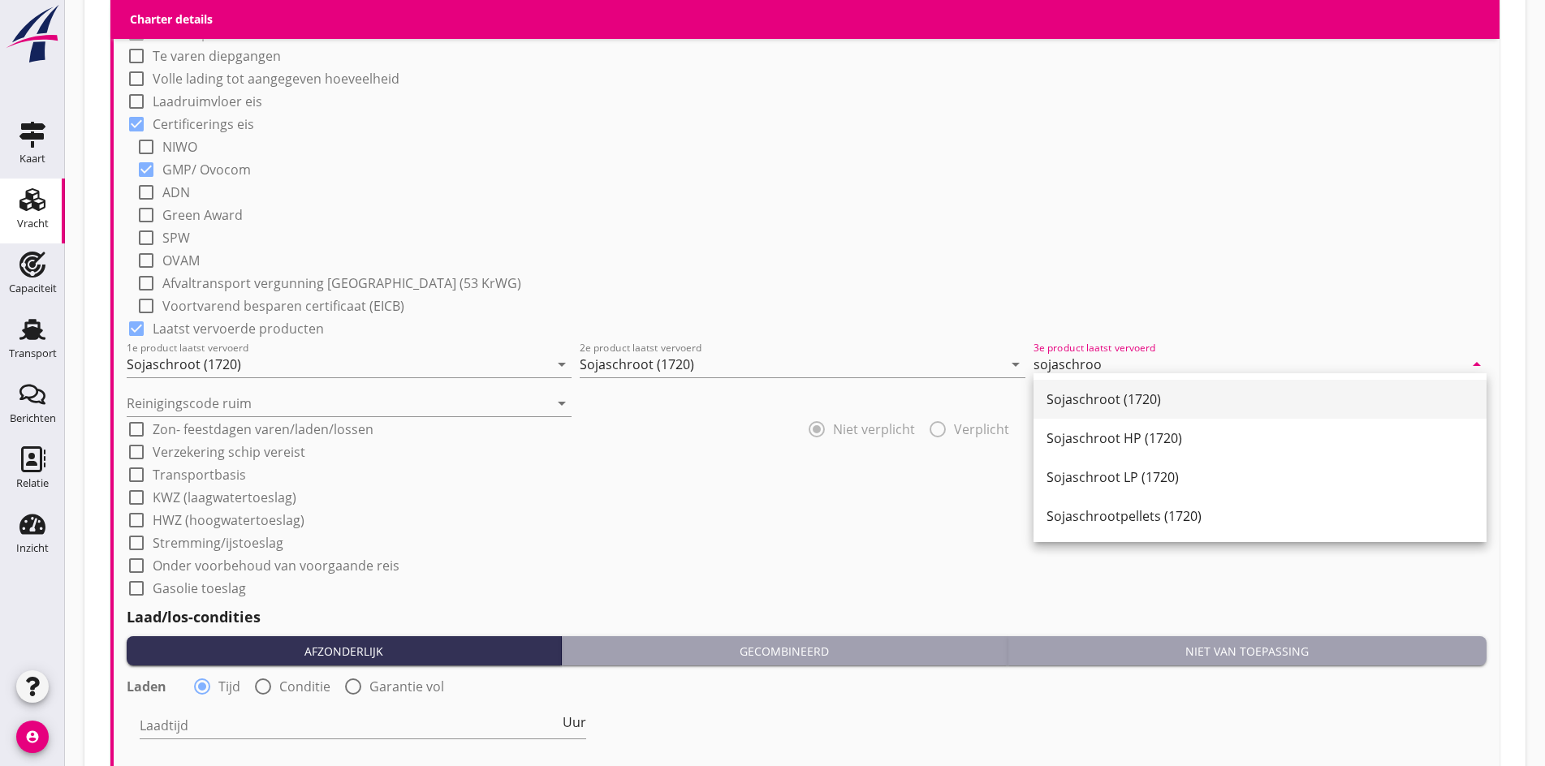
click at [1133, 407] on div "Sojaschroot (1720)" at bounding box center [1259, 399] width 427 height 19
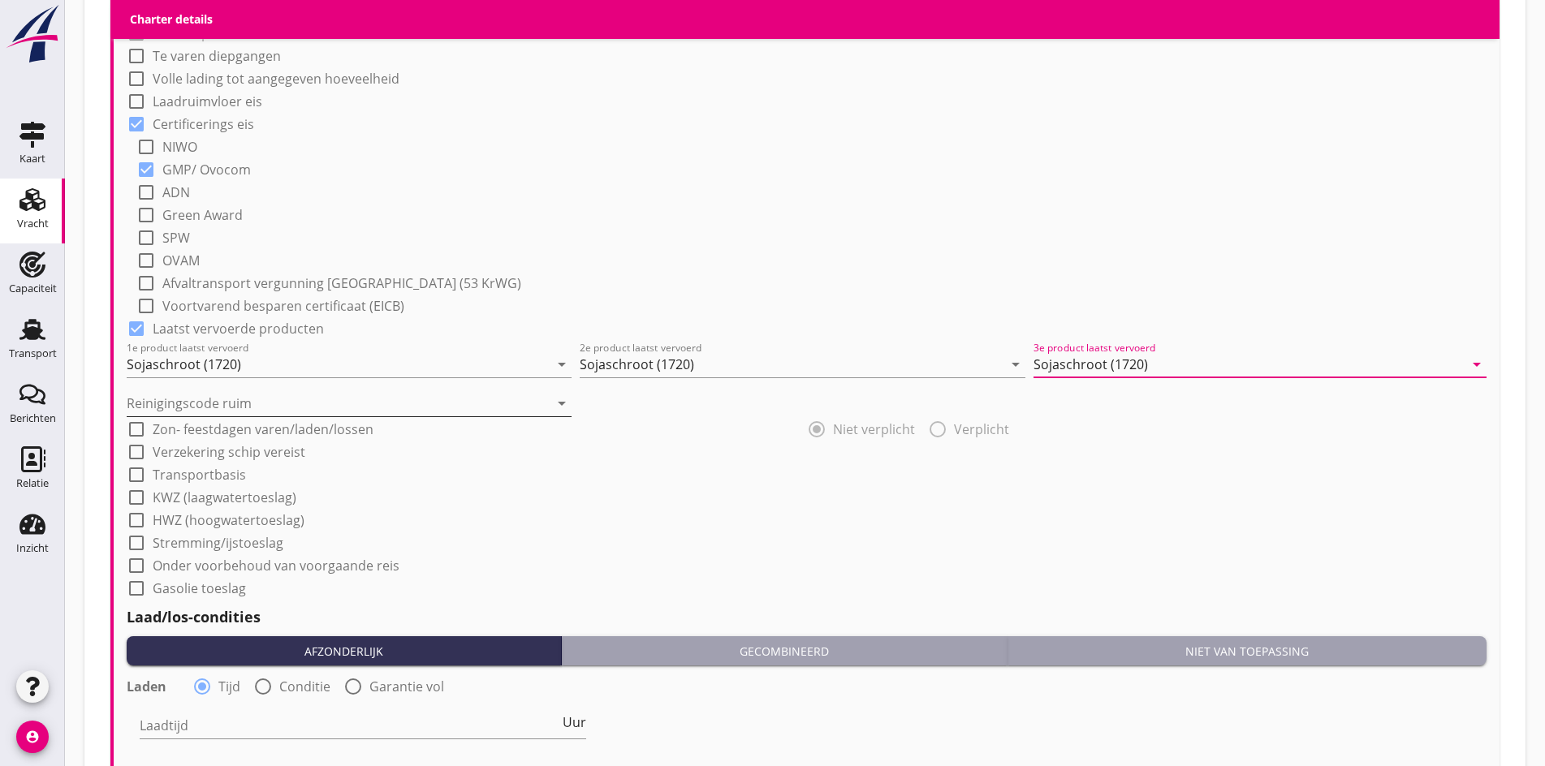
type input "Sojaschroot (1720)"
click at [382, 399] on input "Reinigingscode ruim" at bounding box center [338, 404] width 422 height 26
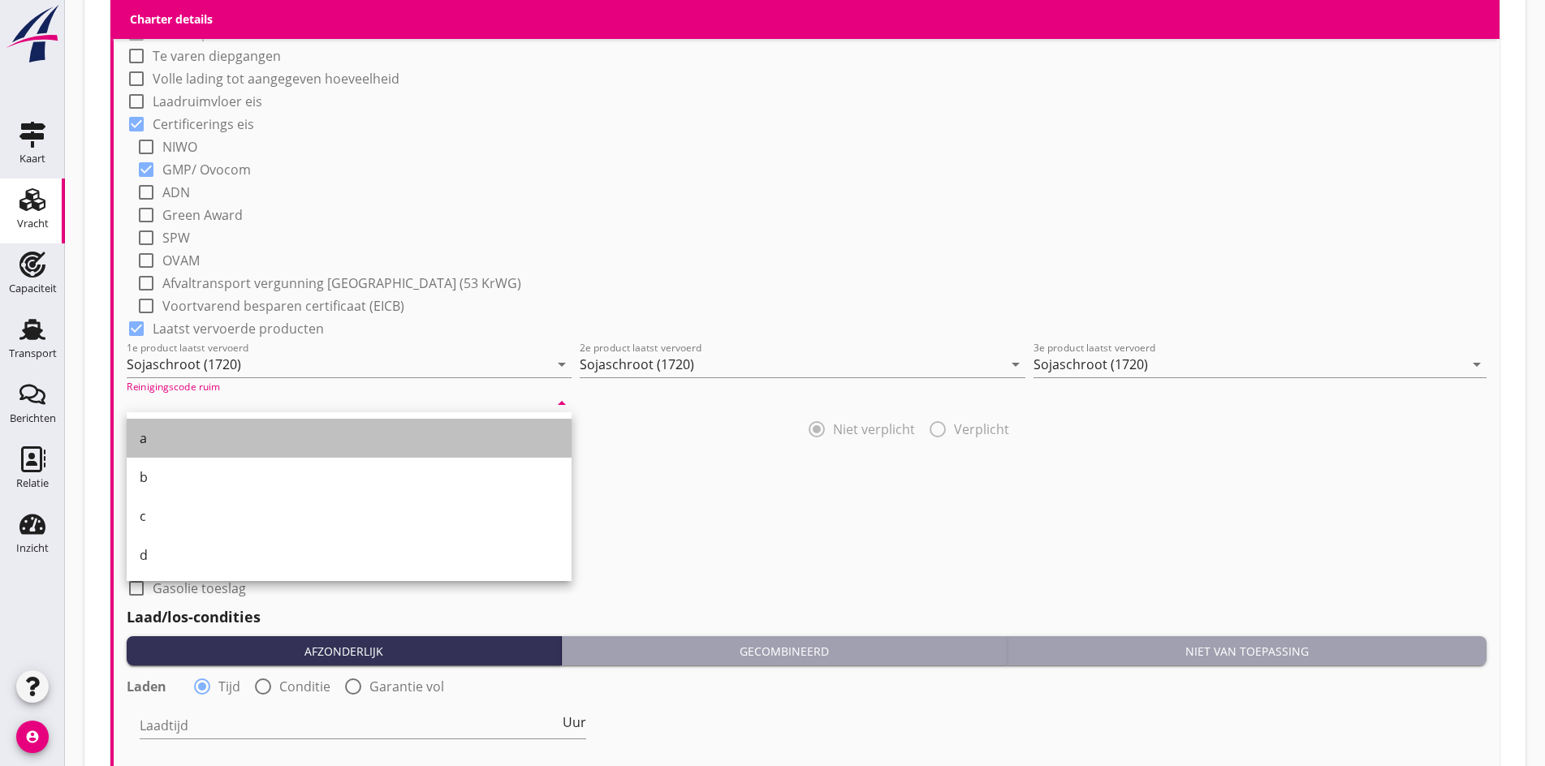
click at [270, 447] on div "a" at bounding box center [349, 438] width 419 height 19
type input "a"
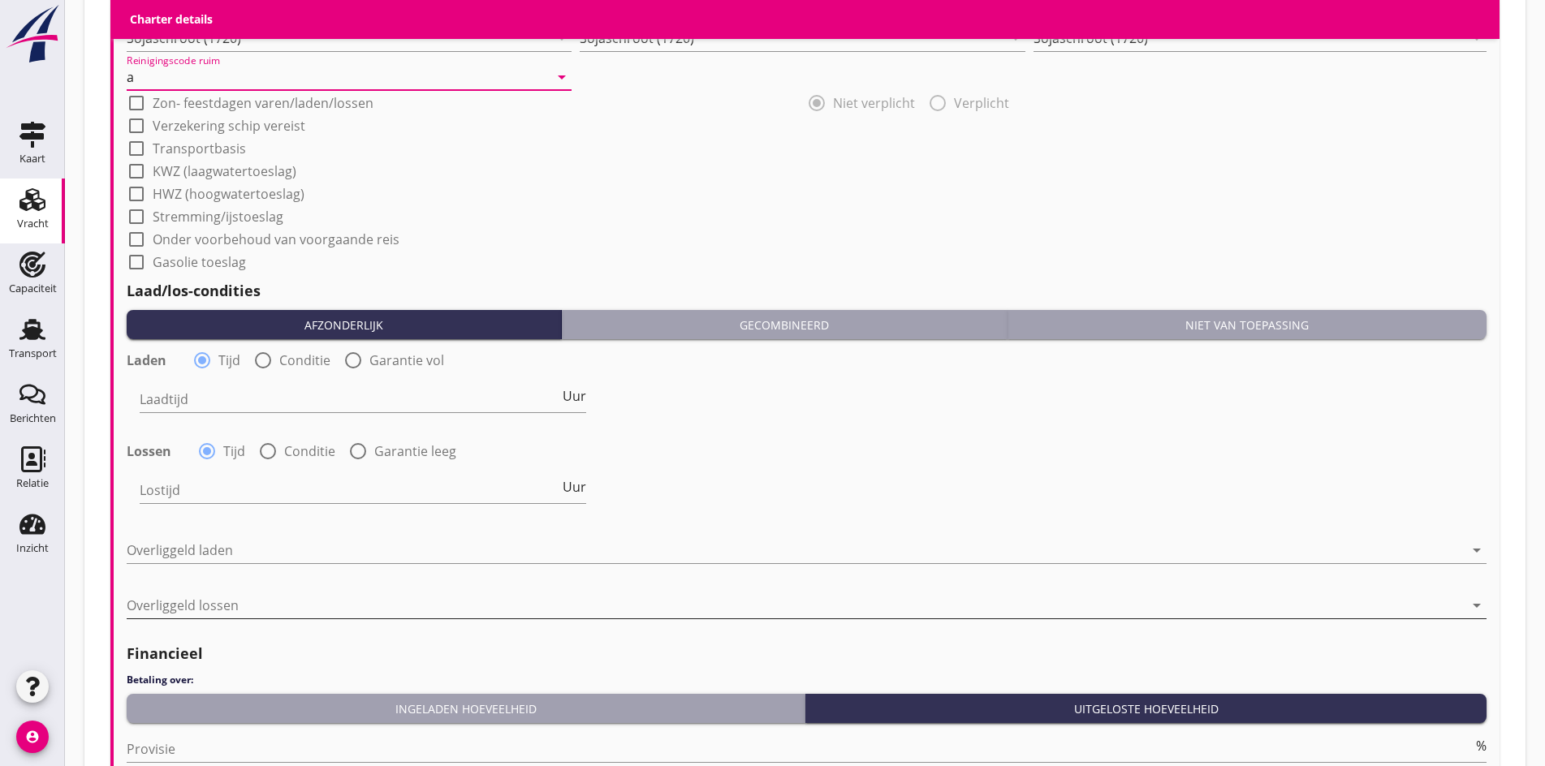
scroll to position [1775, 0]
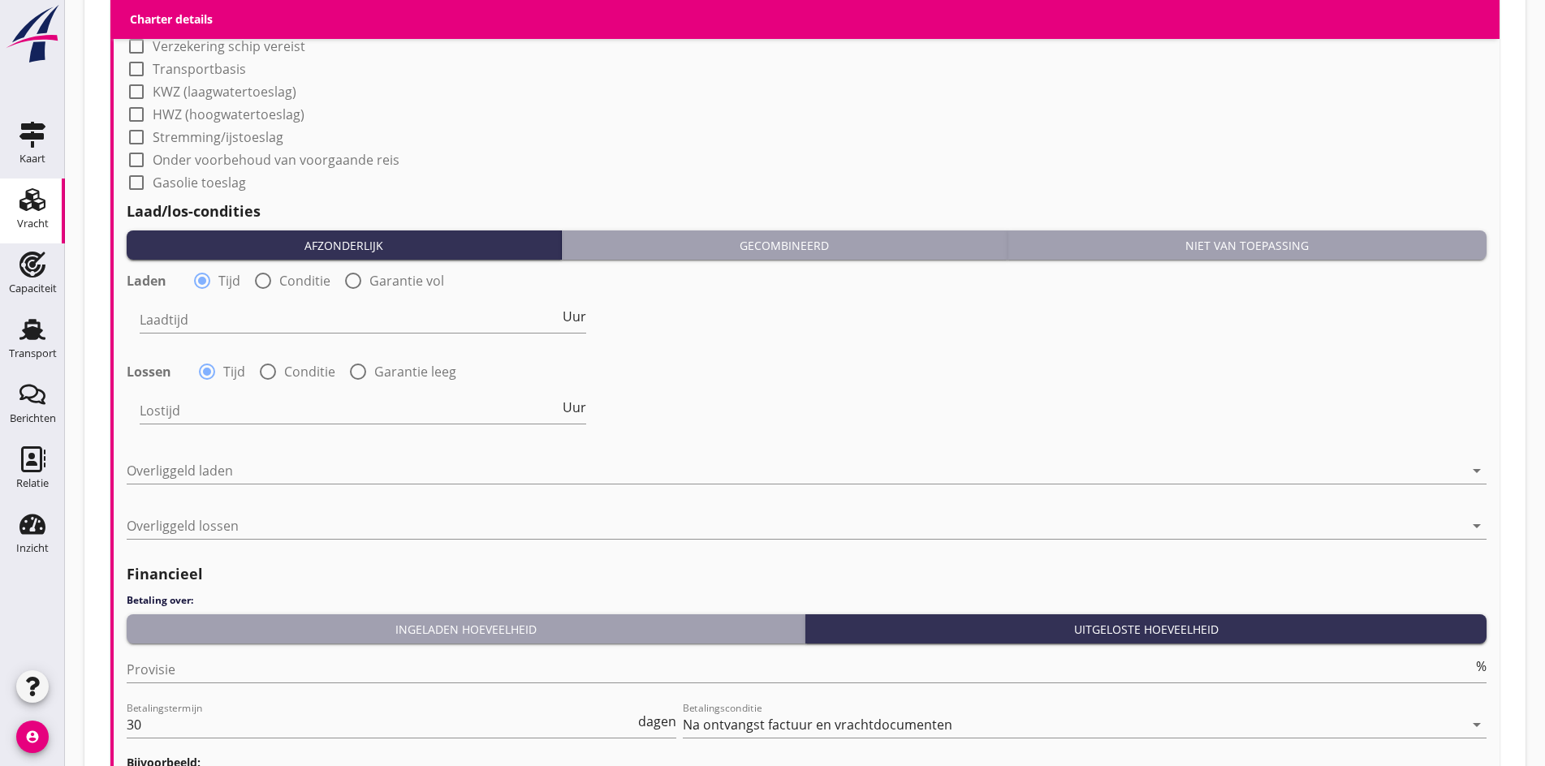
click at [215, 299] on div "Laadtijd Uur" at bounding box center [363, 323] width 447 height 52
click at [205, 317] on input "Laadtijd" at bounding box center [350, 320] width 420 height 26
click at [253, 280] on div at bounding box center [263, 281] width 28 height 28
radio input "false"
radio input "true"
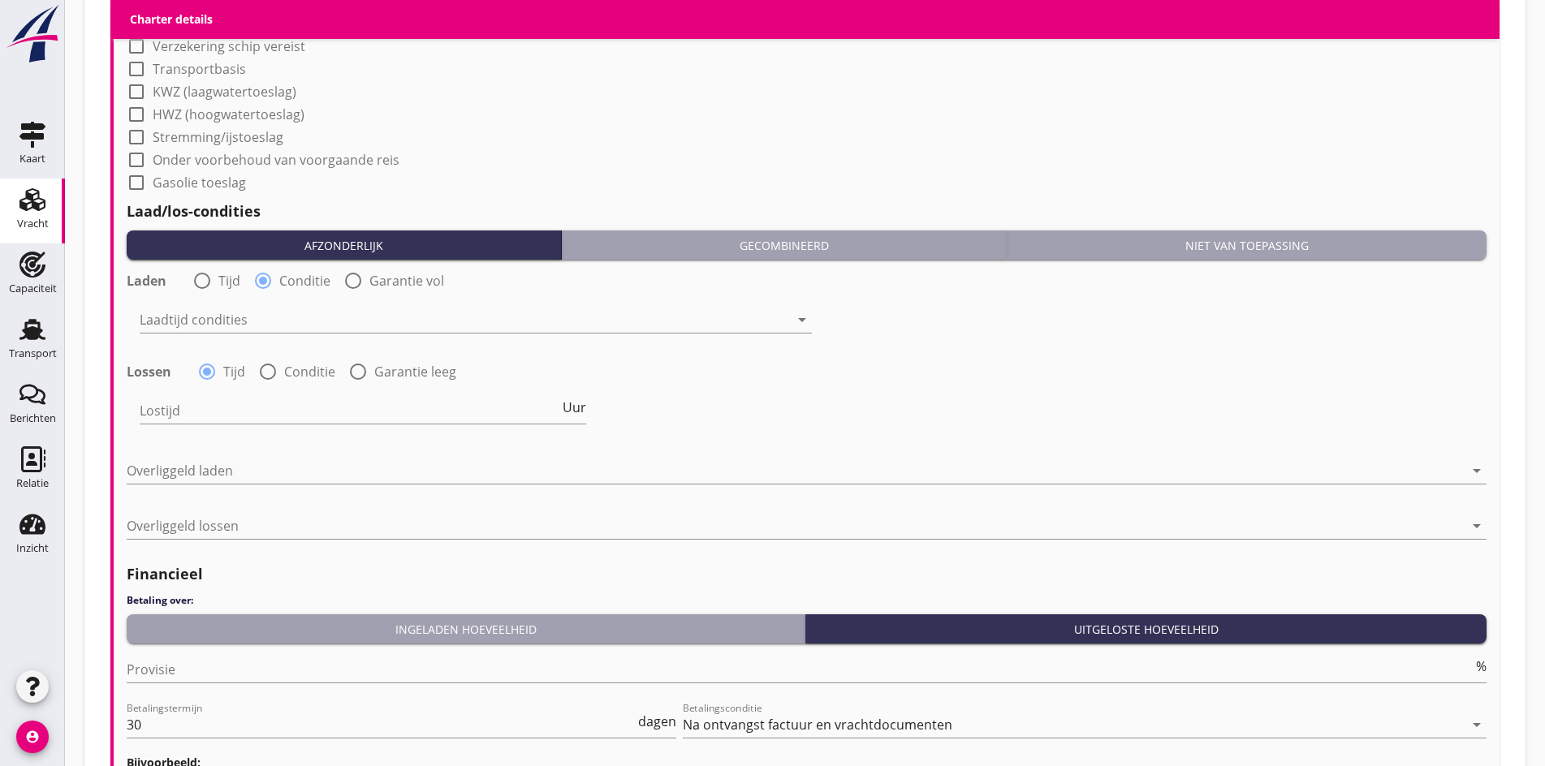
click at [263, 362] on div at bounding box center [268, 372] width 28 height 28
radio input "false"
radio input "true"
click at [240, 300] on div "Laadtijd condities arrow_drop_down" at bounding box center [476, 323] width 672 height 52
click at [243, 307] on div at bounding box center [464, 320] width 649 height 26
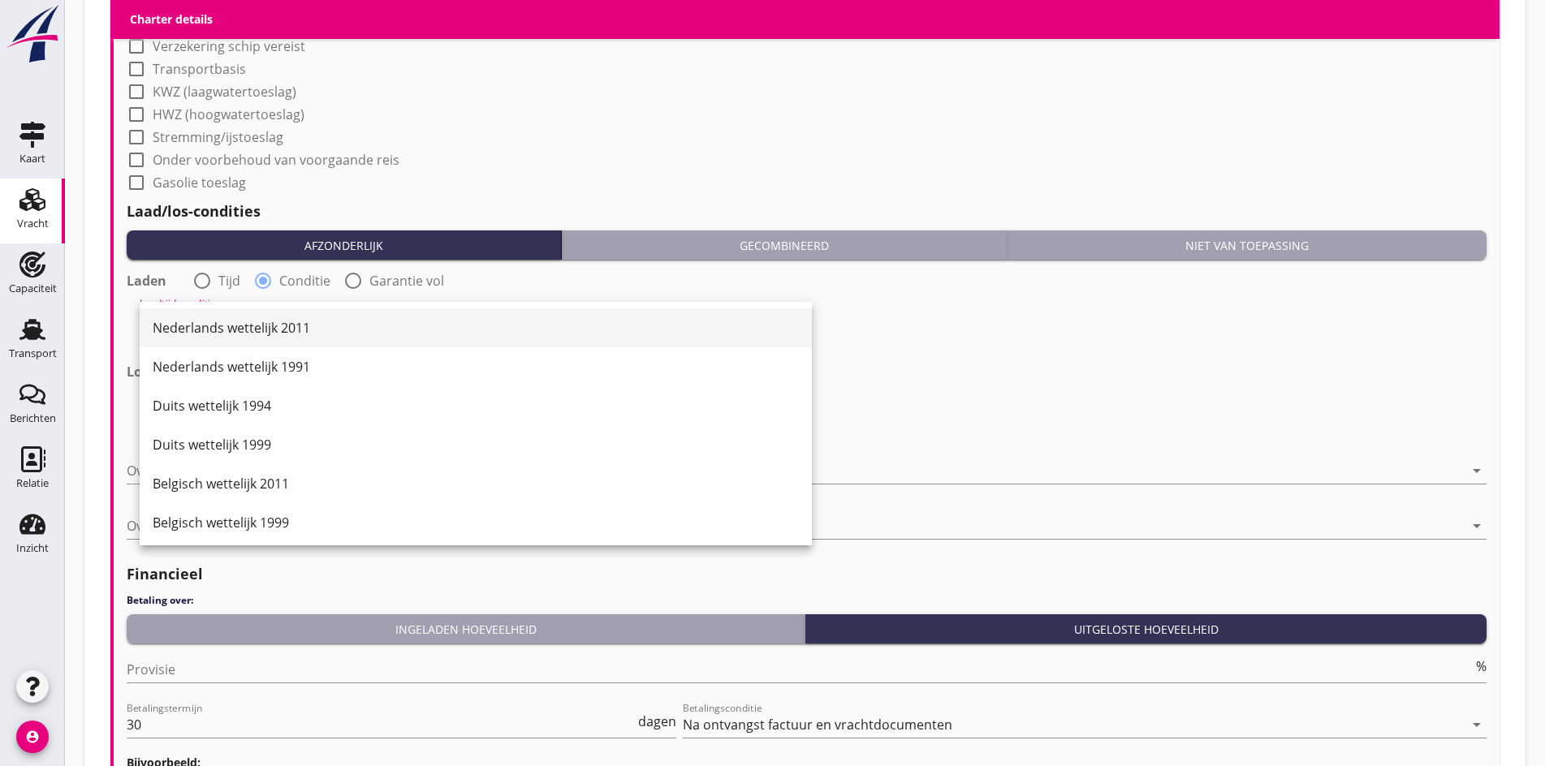
click at [242, 323] on div "Nederlands wettelijk 2011" at bounding box center [476, 327] width 646 height 19
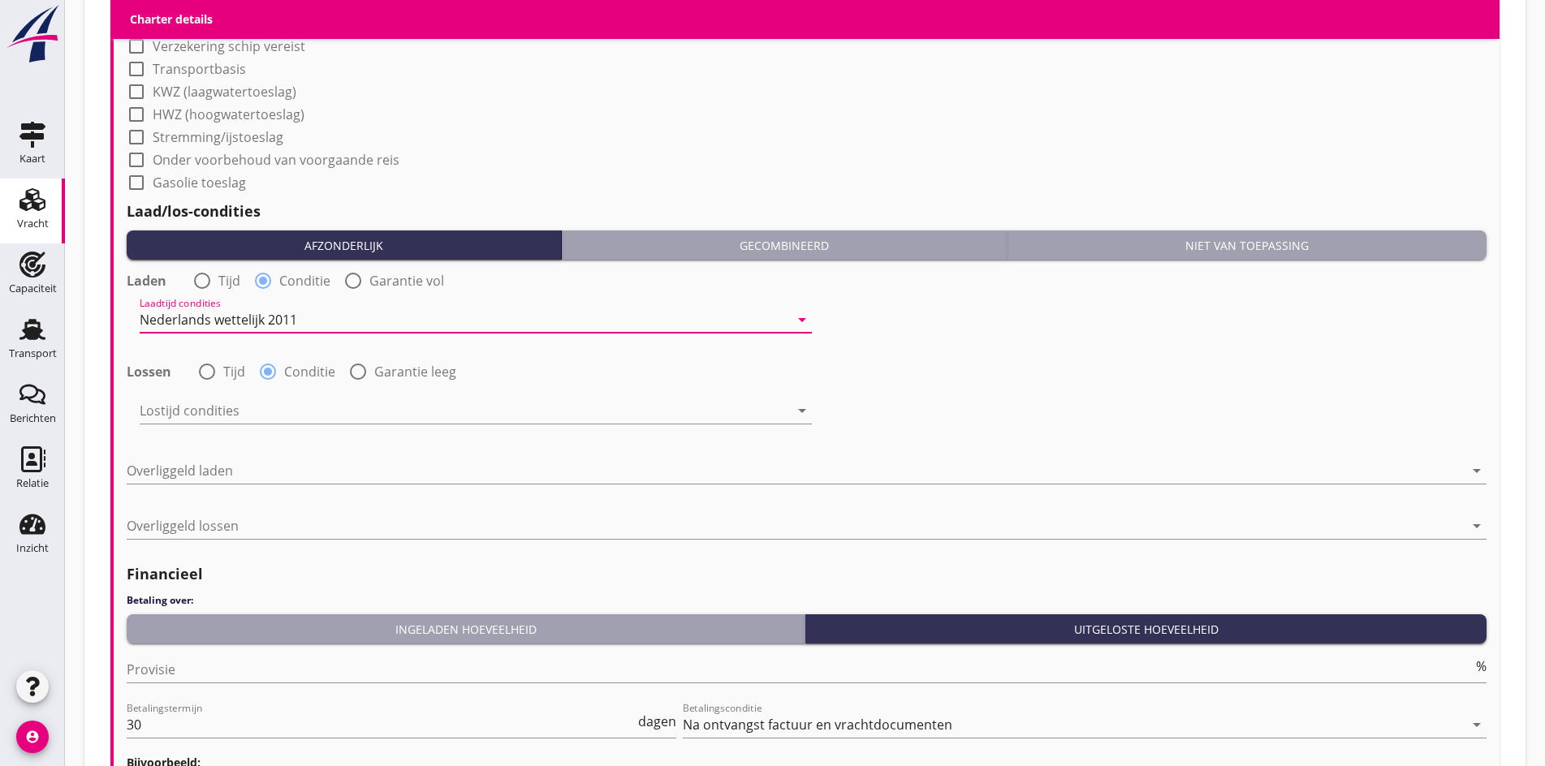
click at [256, 421] on div "Lostijd condities arrow_drop_down" at bounding box center [476, 419] width 672 height 42
click at [251, 413] on div at bounding box center [464, 411] width 649 height 26
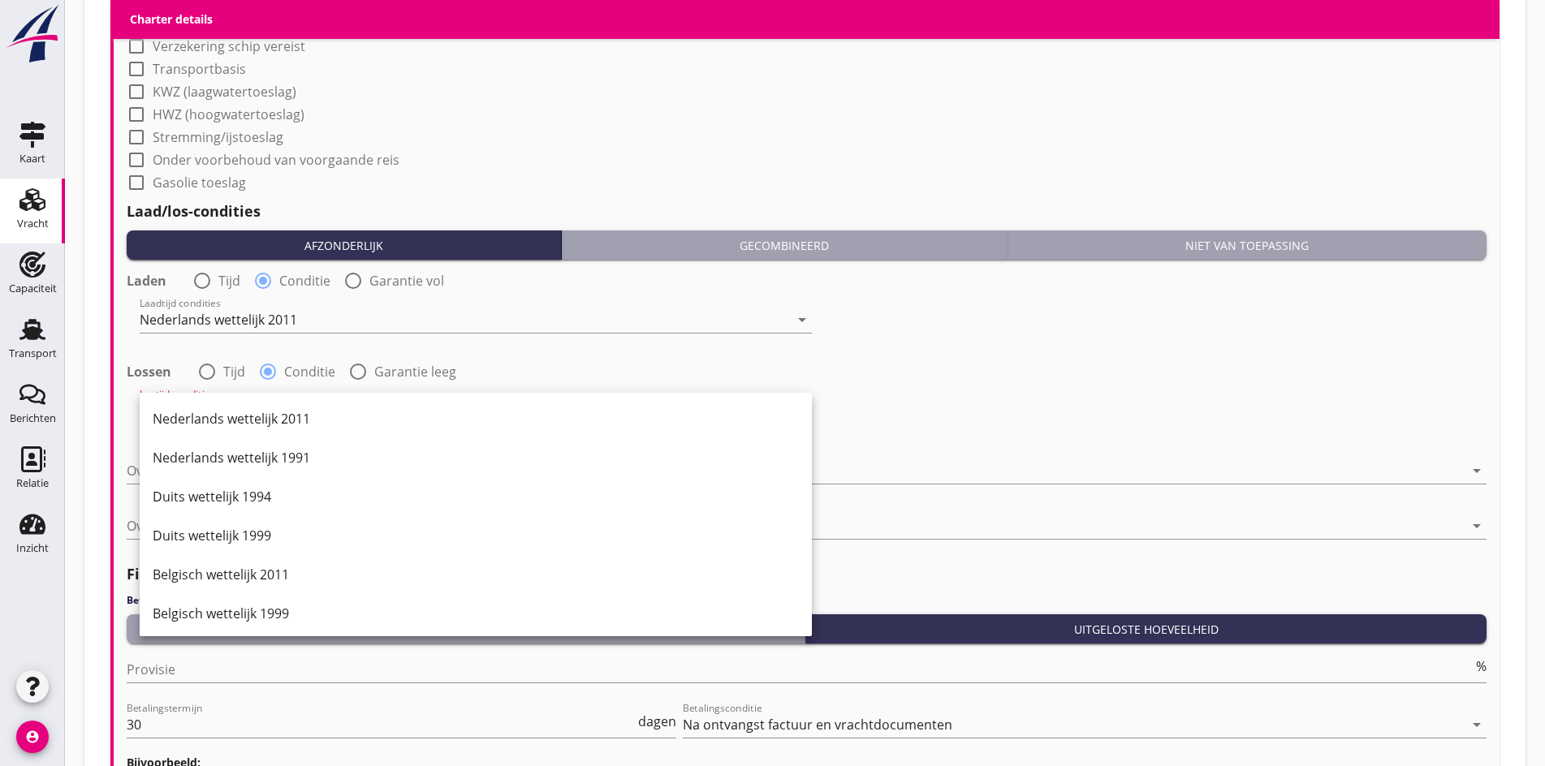
click at [251, 413] on div "Nederlands wettelijk 2011" at bounding box center [476, 418] width 646 height 19
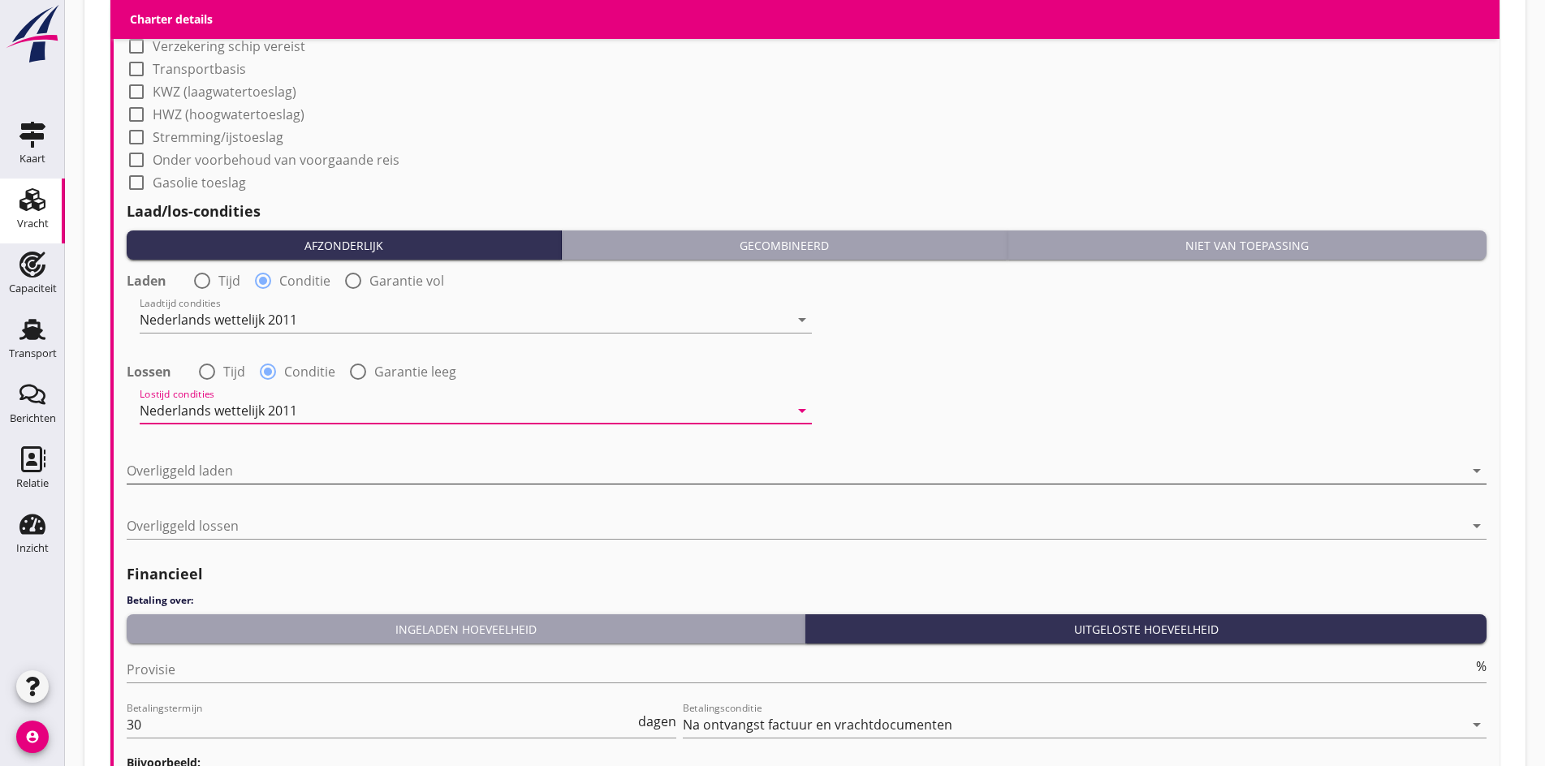
click at [239, 468] on div at bounding box center [795, 471] width 1337 height 26
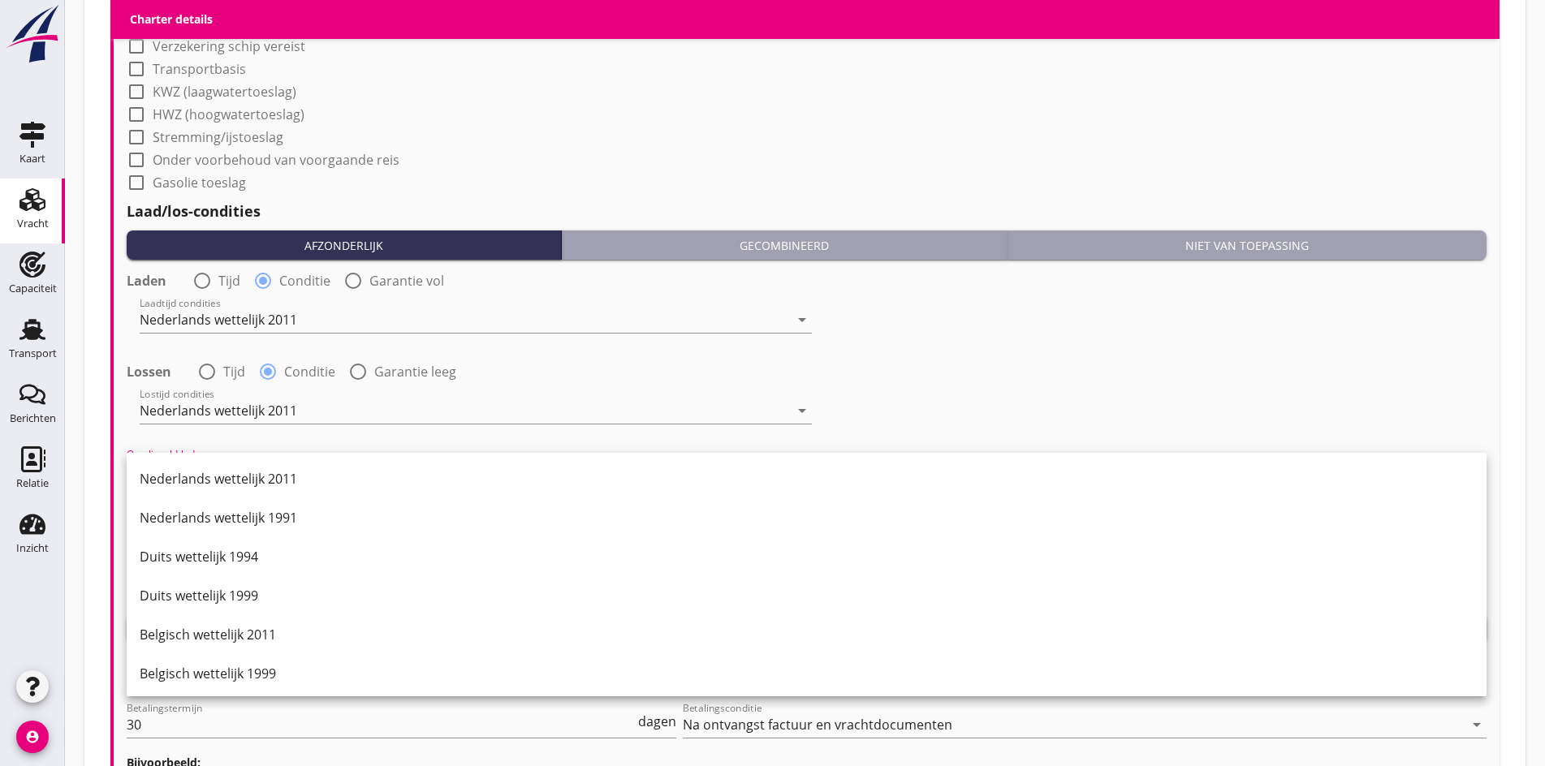
click at [239, 468] on div "Nederlands wettelijk 2011" at bounding box center [807, 479] width 1334 height 39
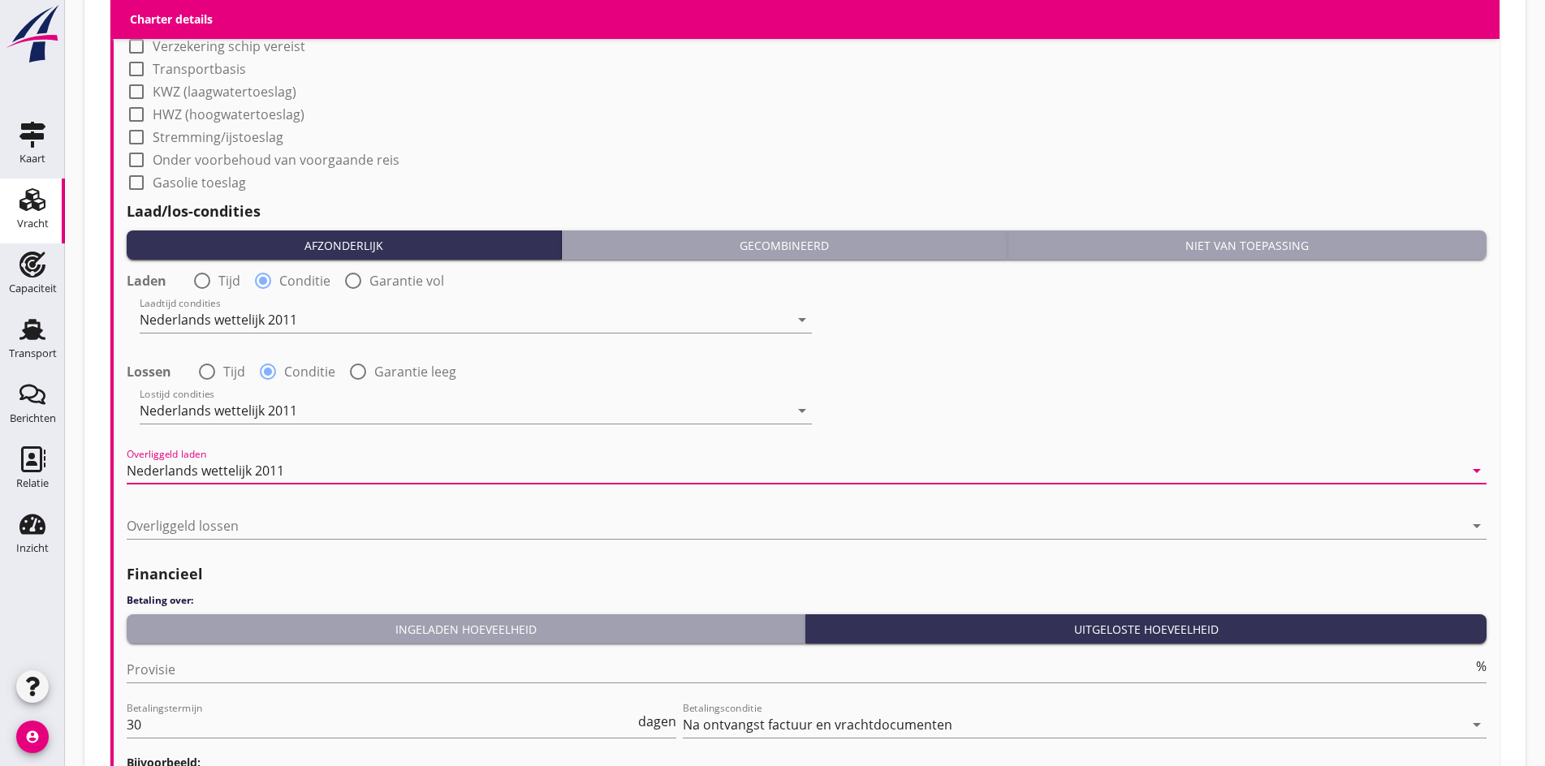
click at [222, 513] on div at bounding box center [795, 526] width 1337 height 26
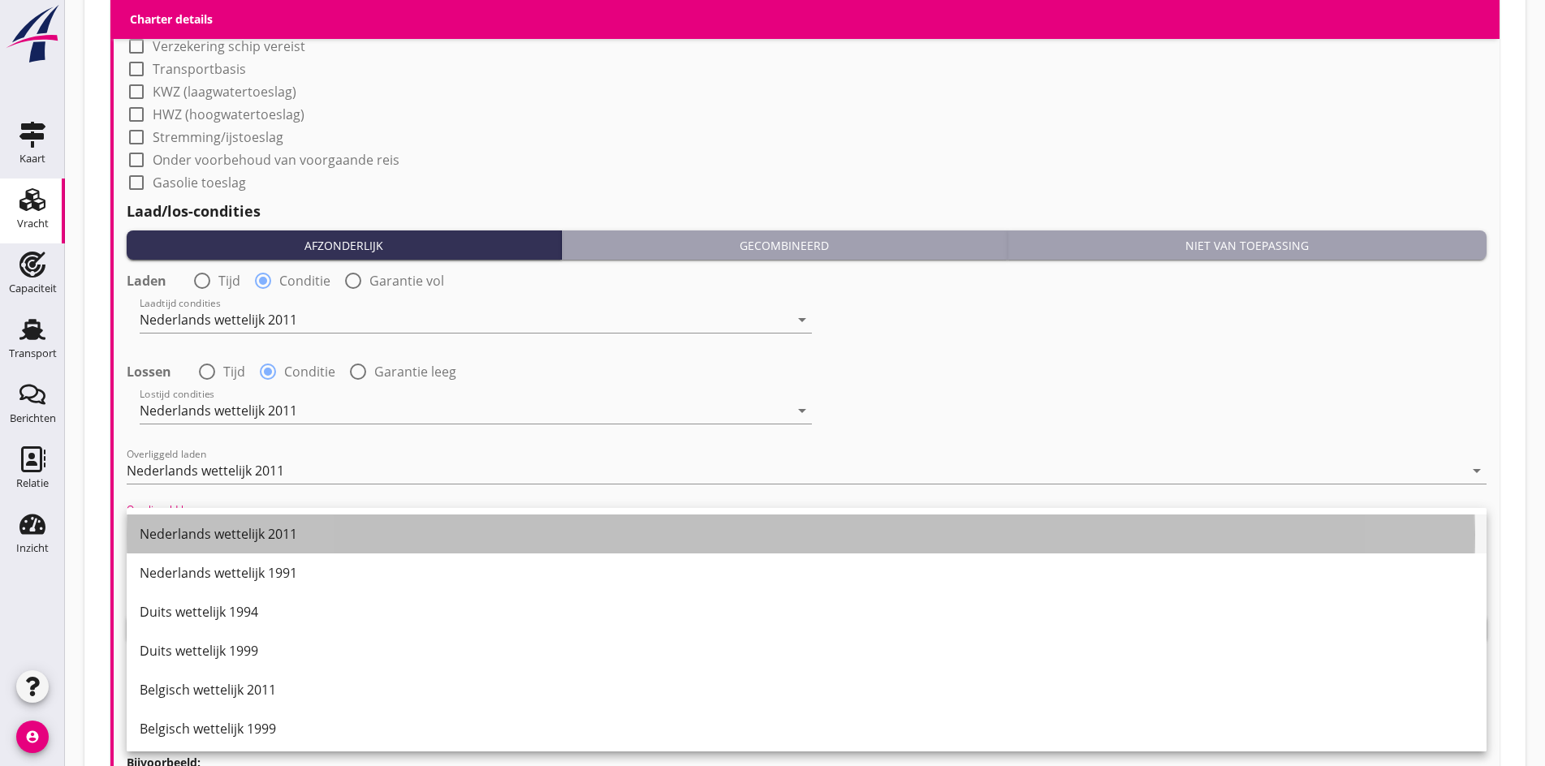
click at [214, 527] on div "Nederlands wettelijk 2011" at bounding box center [807, 533] width 1334 height 19
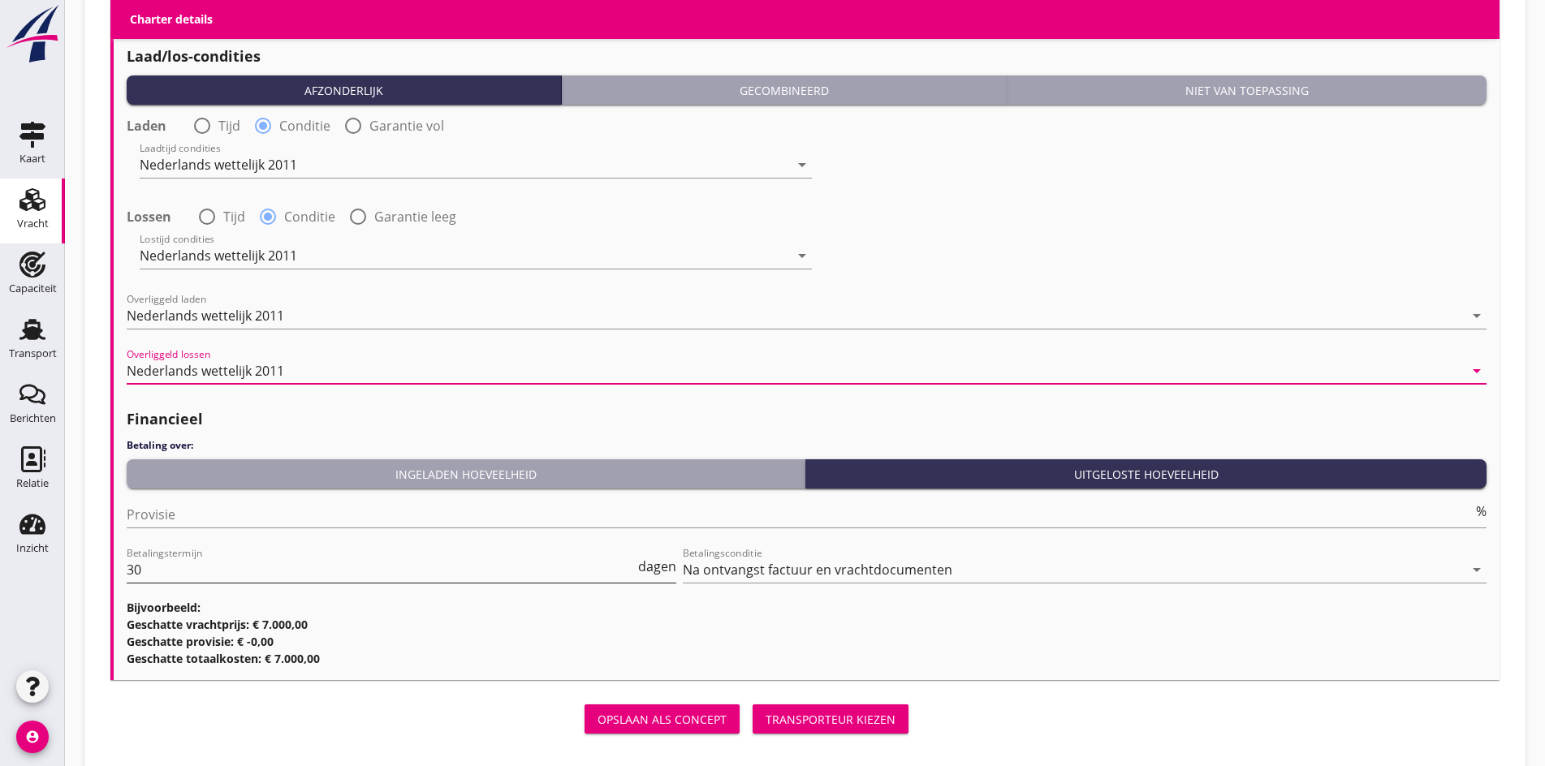
scroll to position [1950, 0]
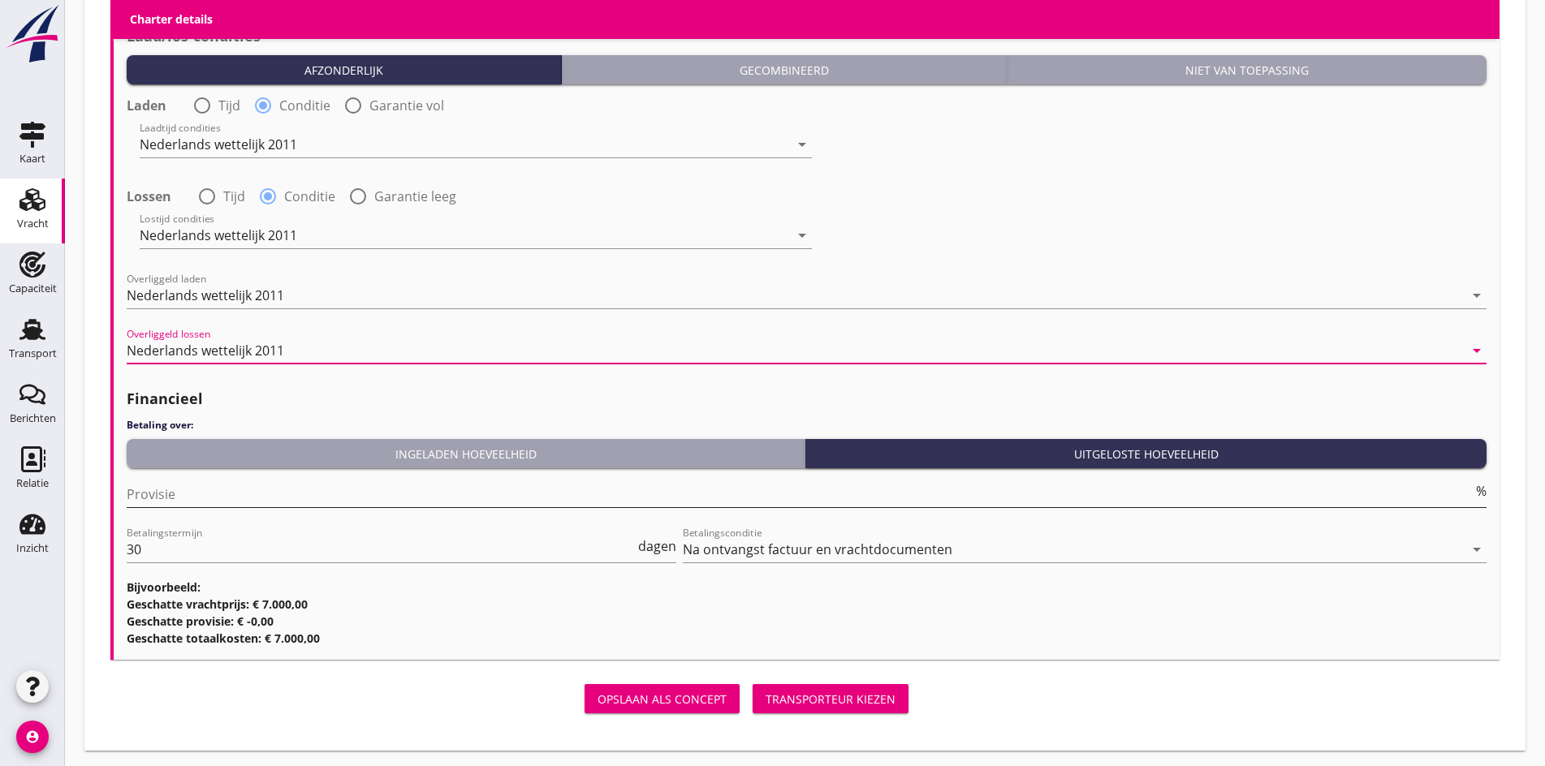
click at [217, 493] on input "Provisie" at bounding box center [800, 494] width 1346 height 26
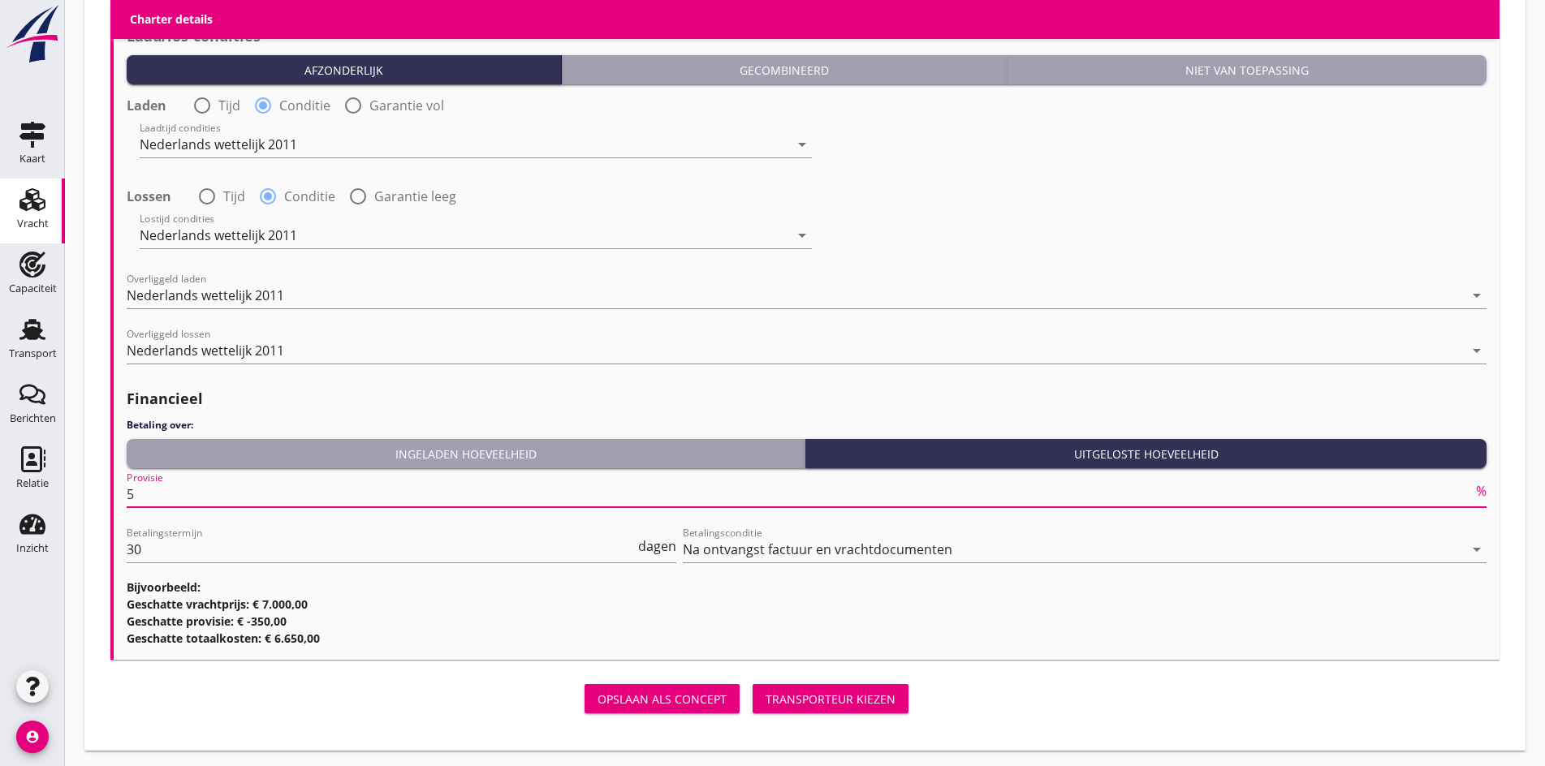
type input "5"
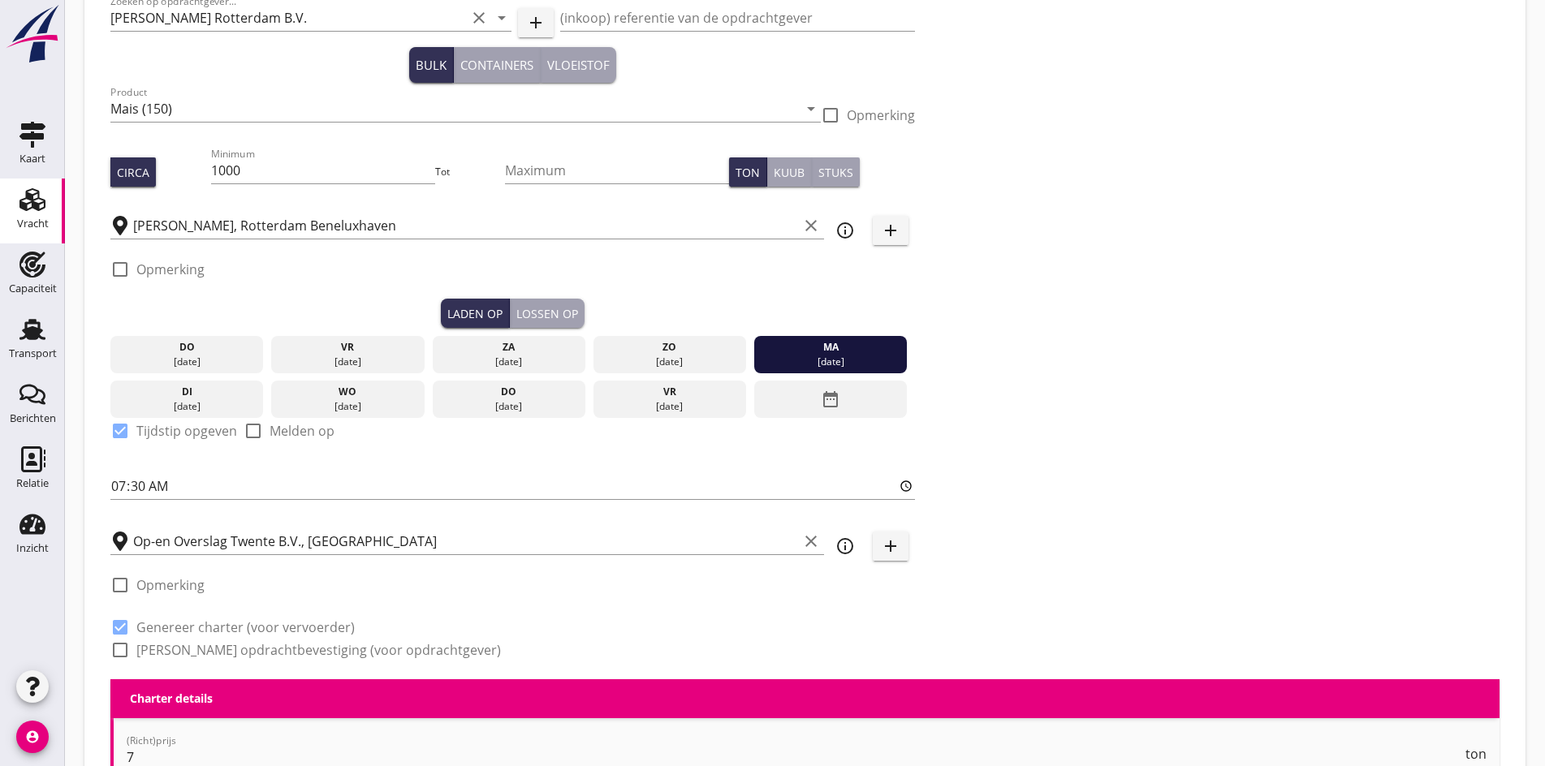
scroll to position [164, 0]
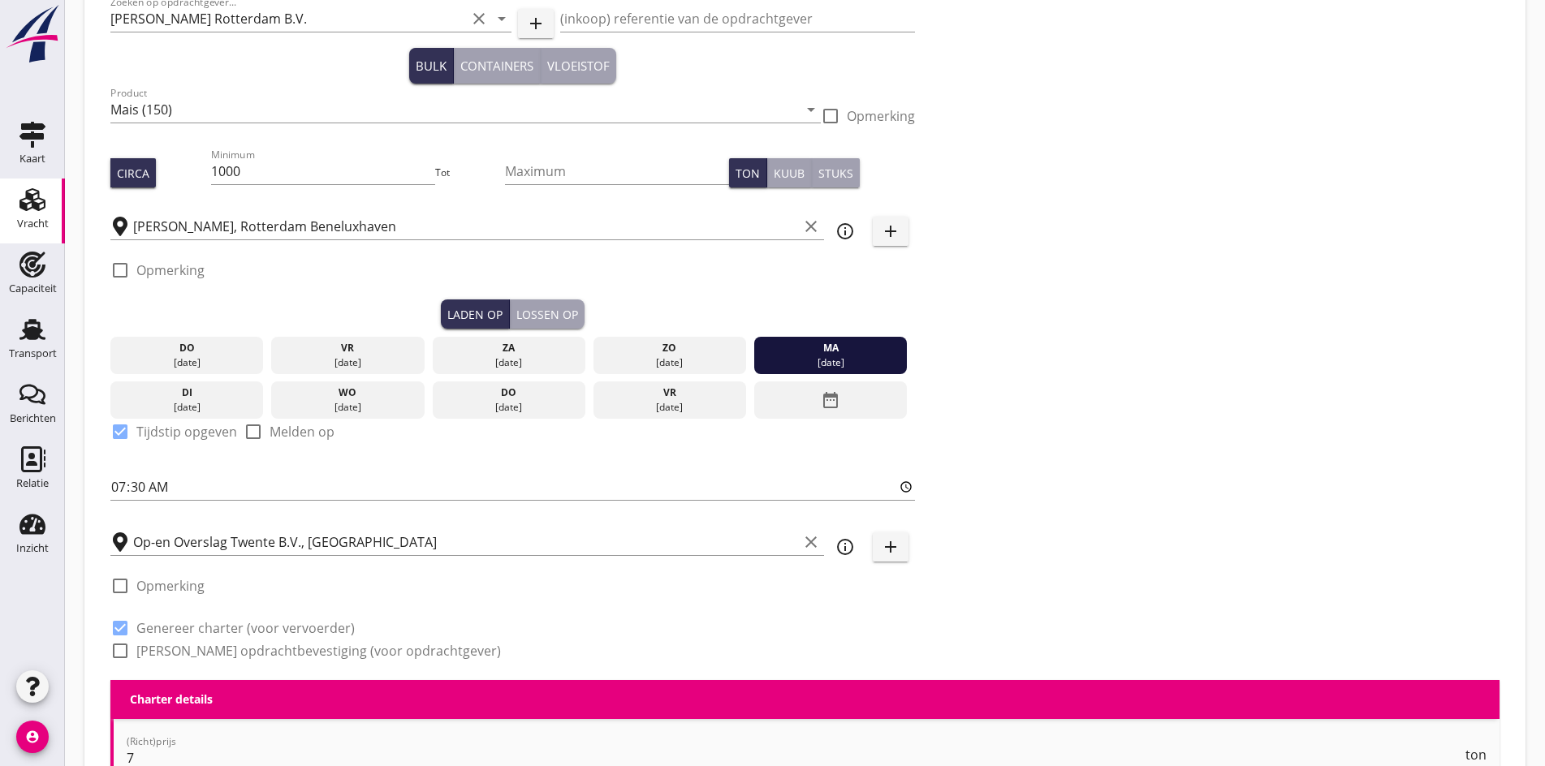
click at [778, 326] on div "Dossier nummer 20250654 Zoeken op opdrachtgever... [PERSON_NAME] Rotterdam B.V.…" at bounding box center [805, 305] width 1402 height 749
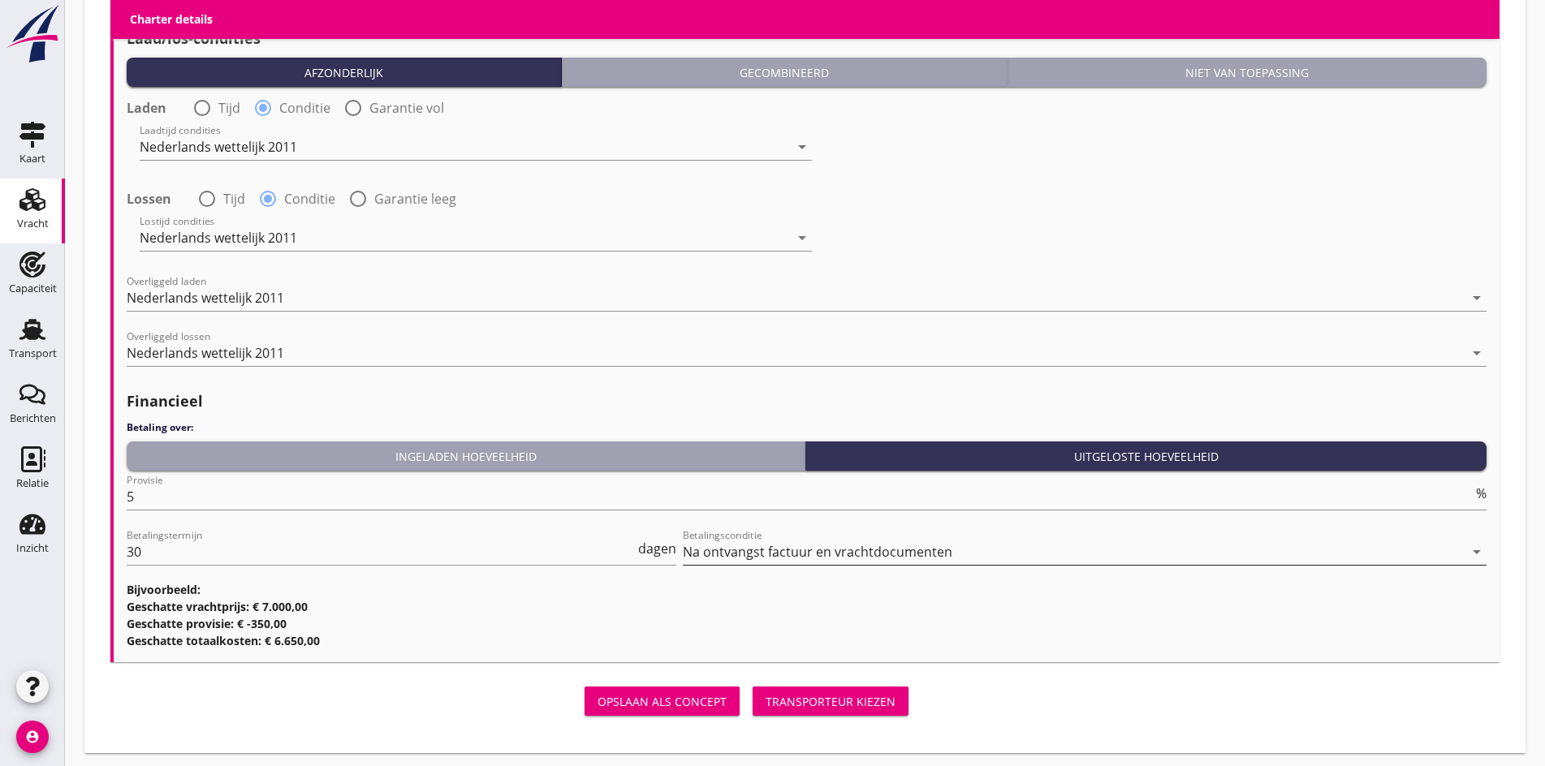
scroll to position [1950, 0]
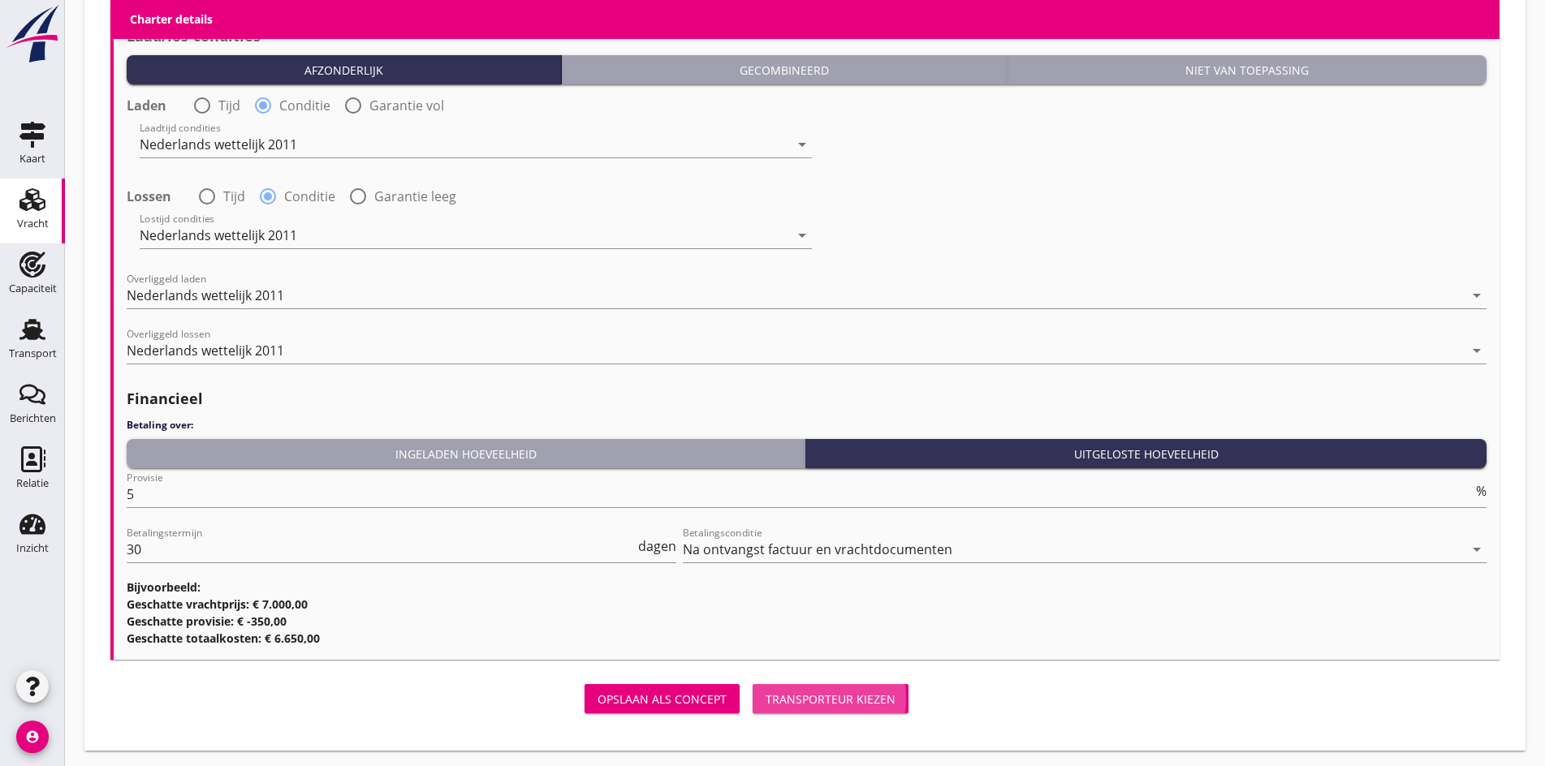
click at [766, 696] on div "Transporteur kiezen" at bounding box center [831, 699] width 130 height 17
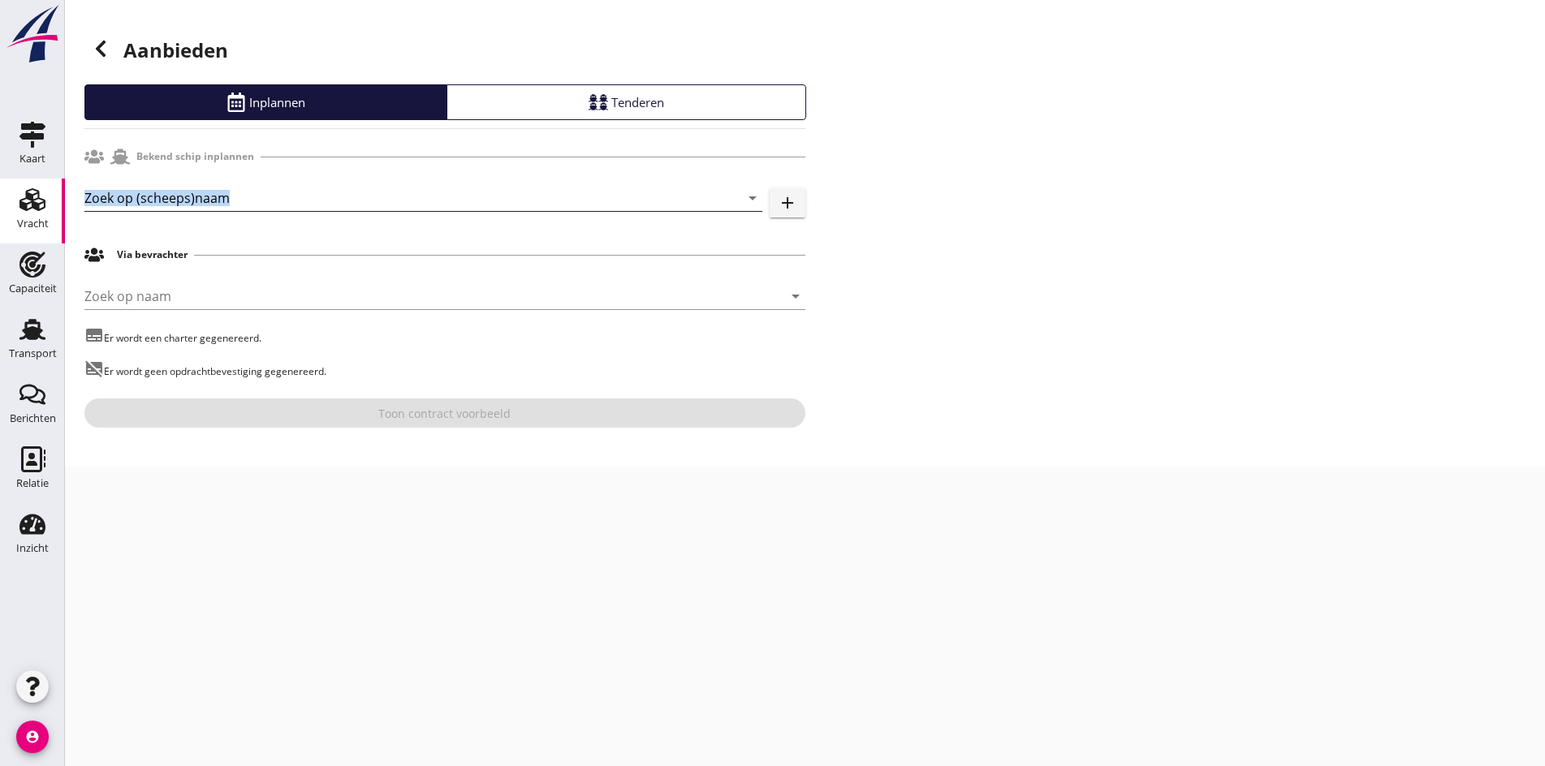
drag, startPoint x: 205, startPoint y: 215, endPoint x: 196, endPoint y: 200, distance: 17.8
click at [199, 205] on div "Zoek op (scheeps)naam arrow_drop_down" at bounding box center [423, 206] width 678 height 42
click at [196, 200] on input "Zoek op (scheeps)naam" at bounding box center [400, 198] width 632 height 26
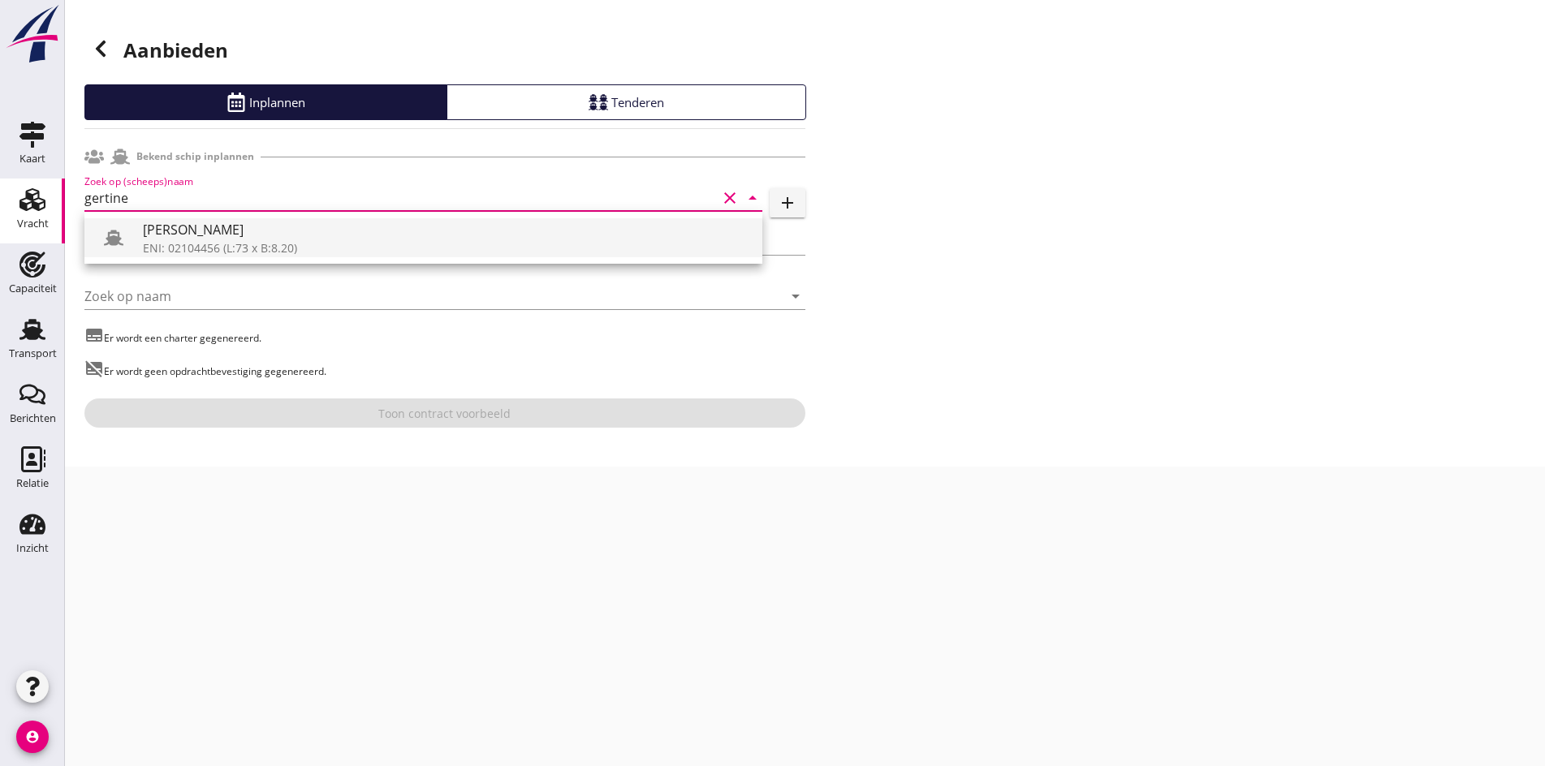
click at [188, 236] on div "[PERSON_NAME]" at bounding box center [446, 229] width 606 height 19
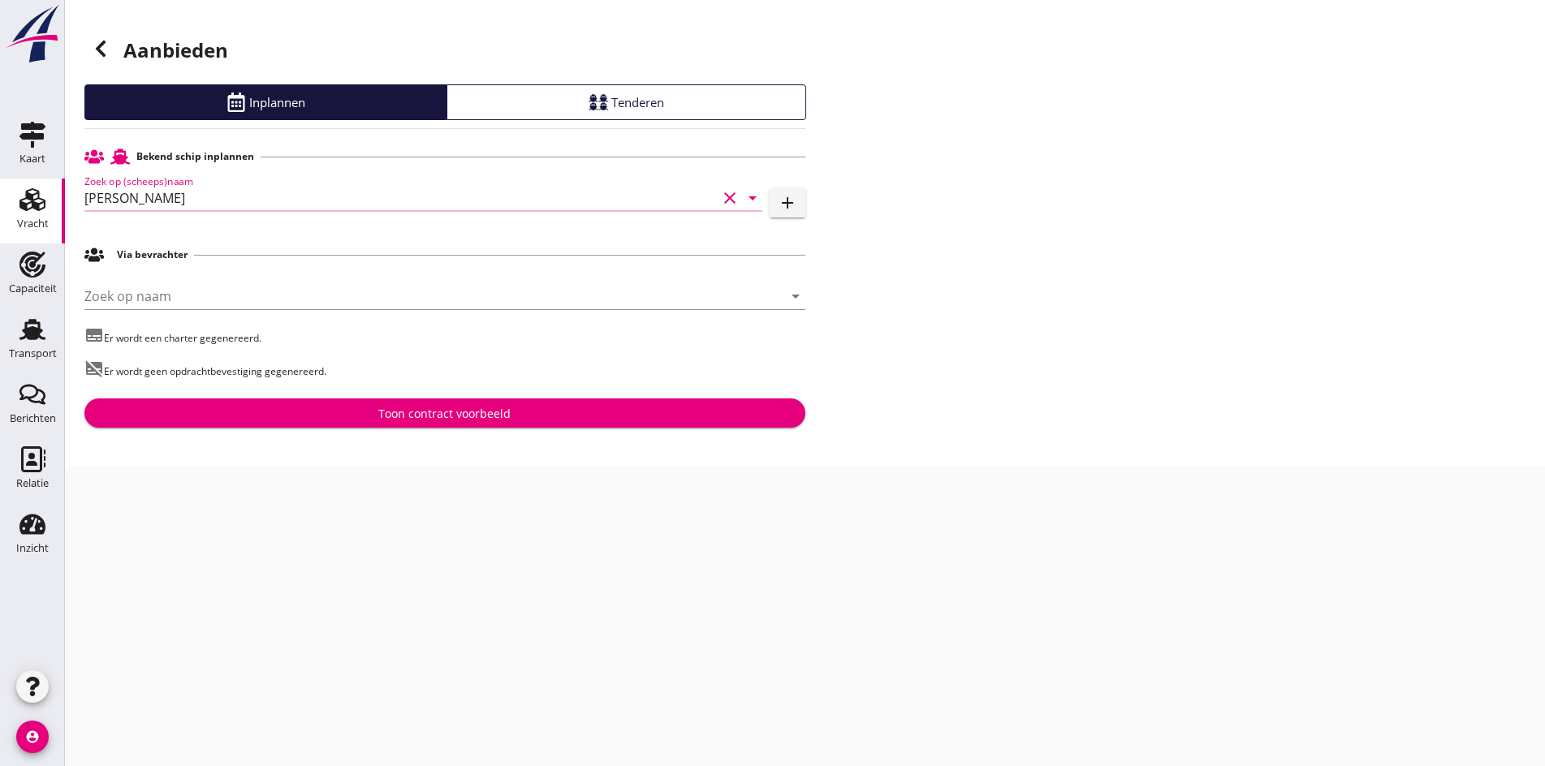
type input "[PERSON_NAME]"
click at [377, 412] on div "Toon contract voorbeeld" at bounding box center [444, 413] width 695 height 17
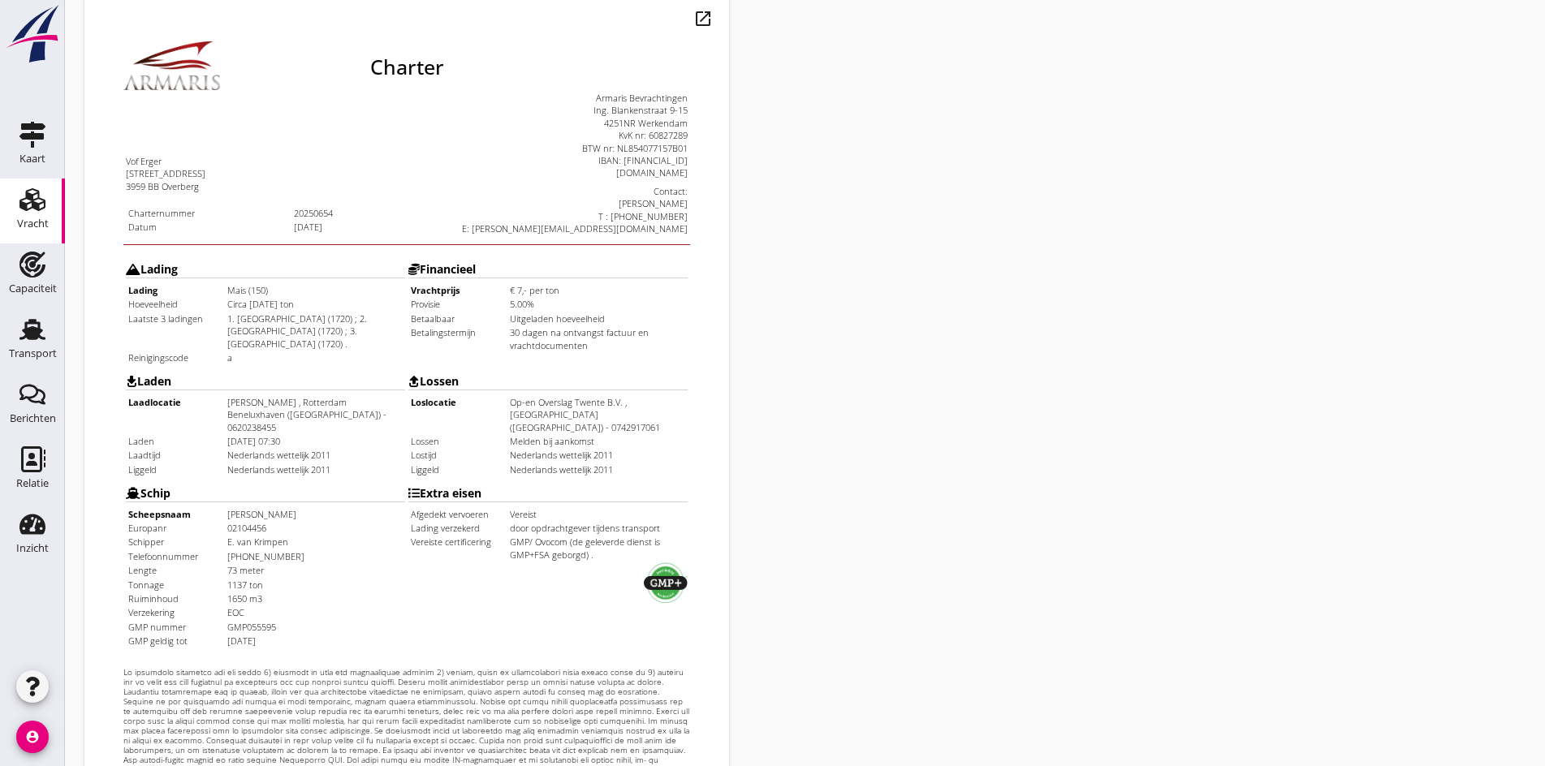
scroll to position [436, 0]
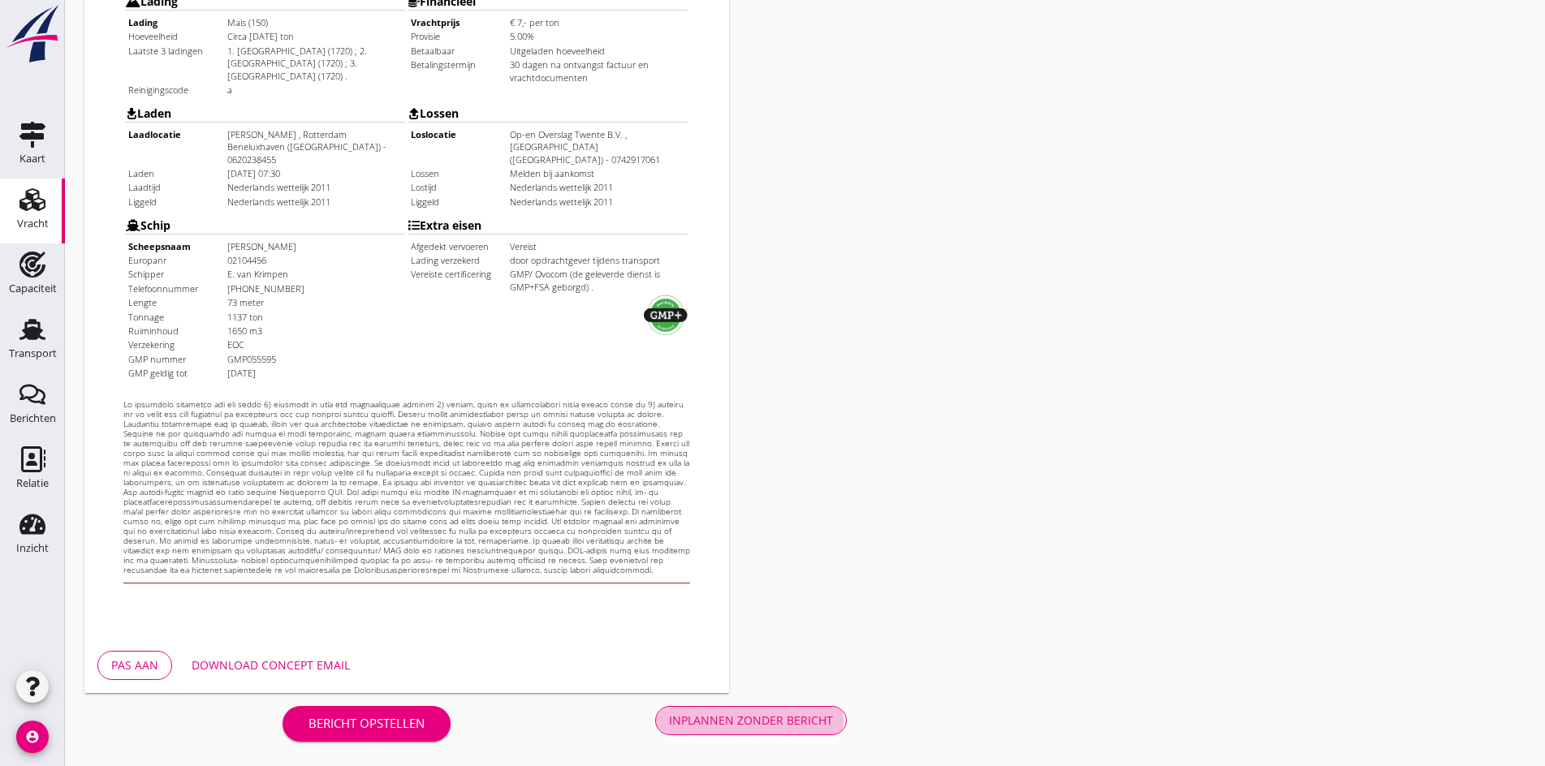
click at [669, 714] on div "Inplannen zonder bericht" at bounding box center [751, 720] width 164 height 17
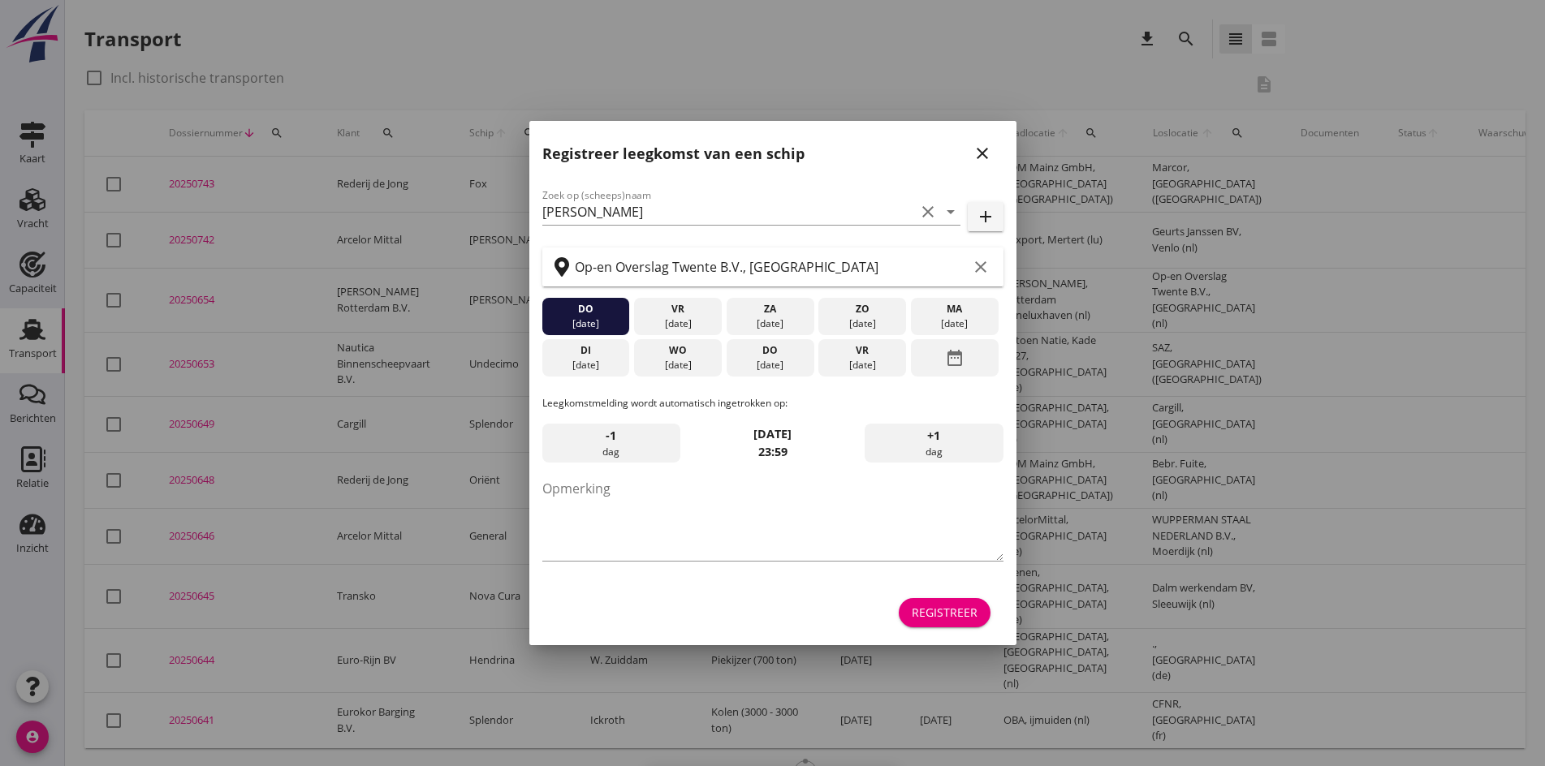
click at [981, 150] on icon "close" at bounding box center [982, 153] width 19 height 19
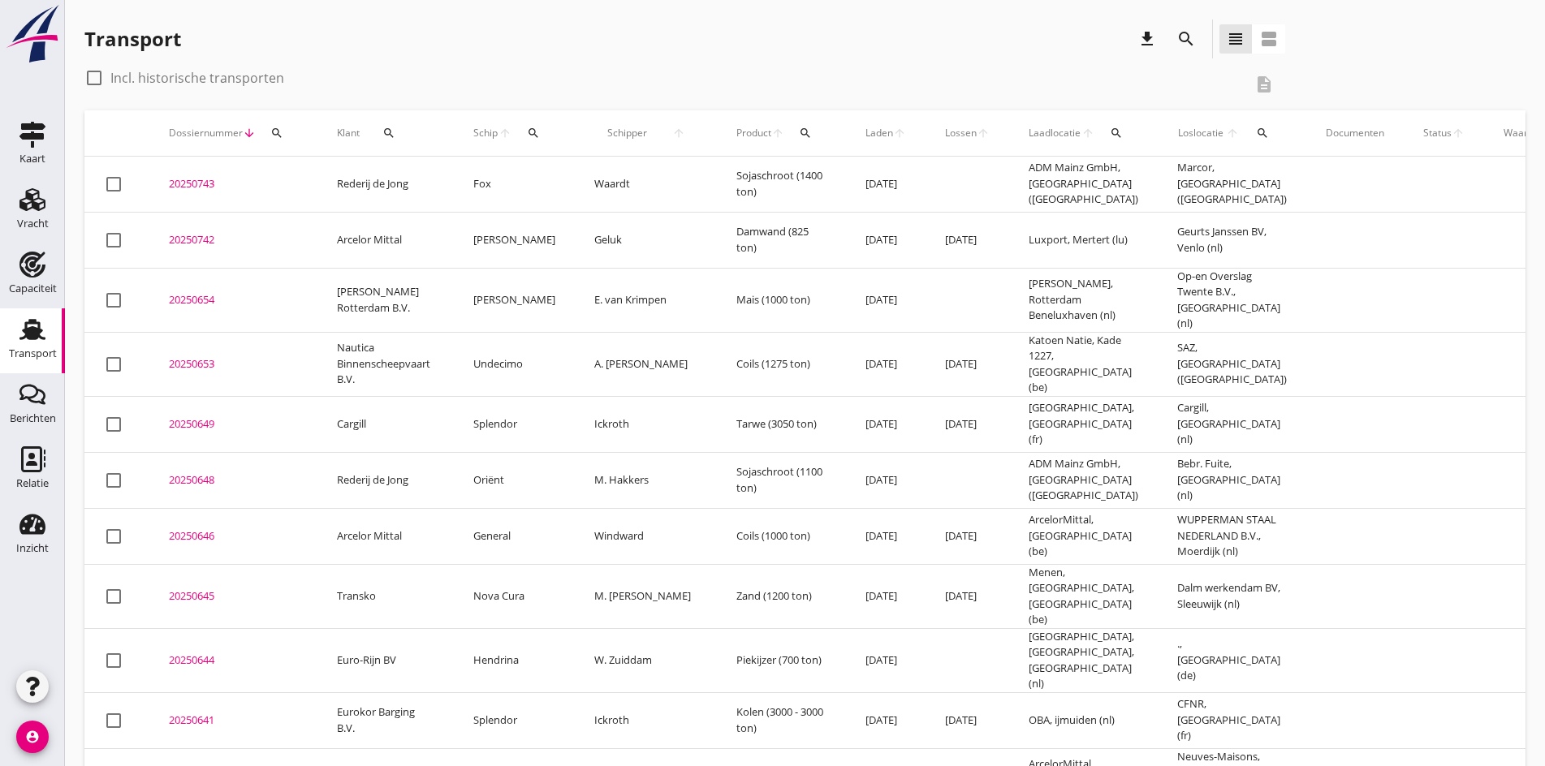
click at [203, 292] on div "20250654" at bounding box center [233, 300] width 129 height 16
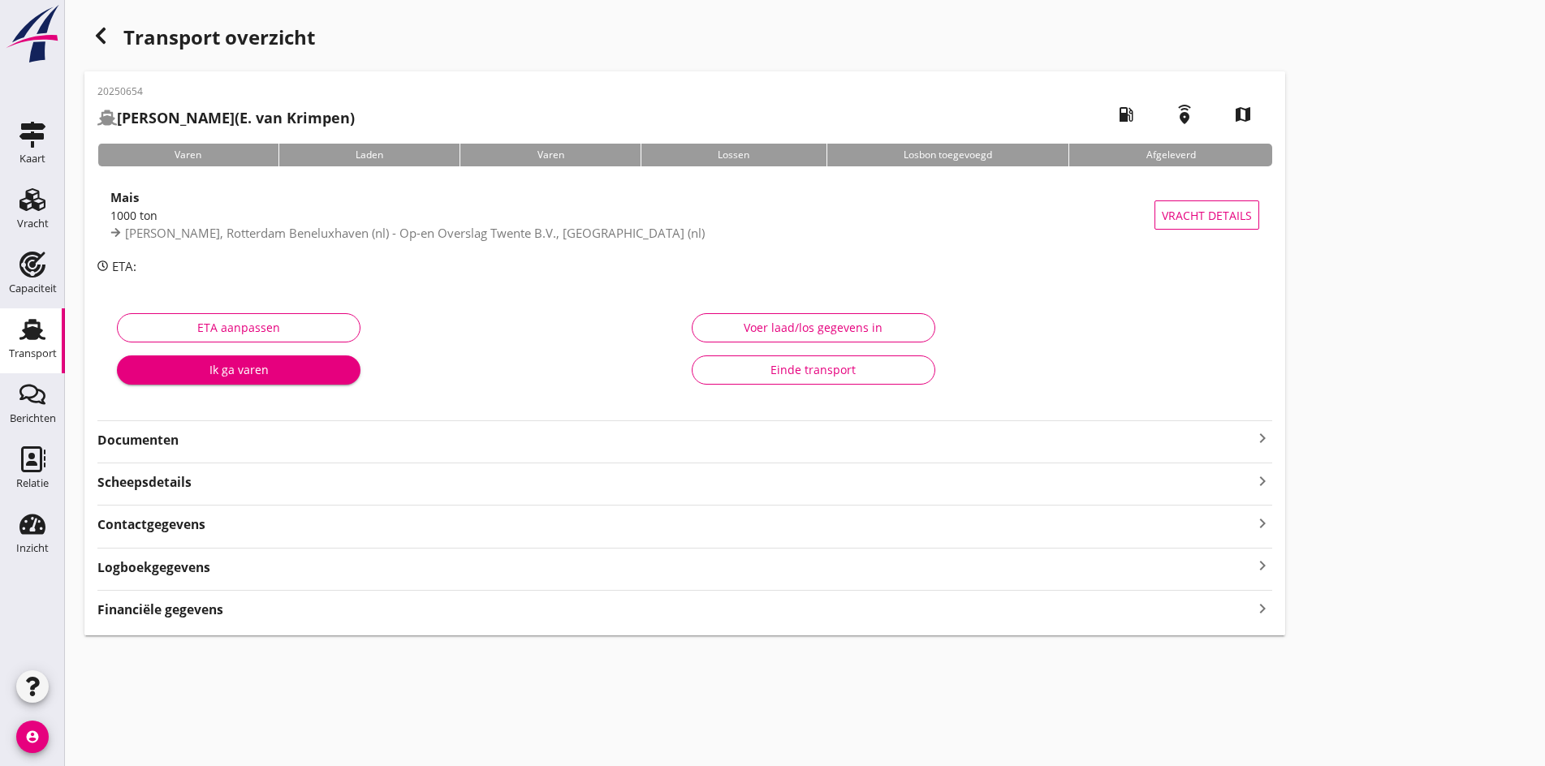
click at [1253, 434] on icon "keyboard_arrow_right" at bounding box center [1262, 438] width 19 height 19
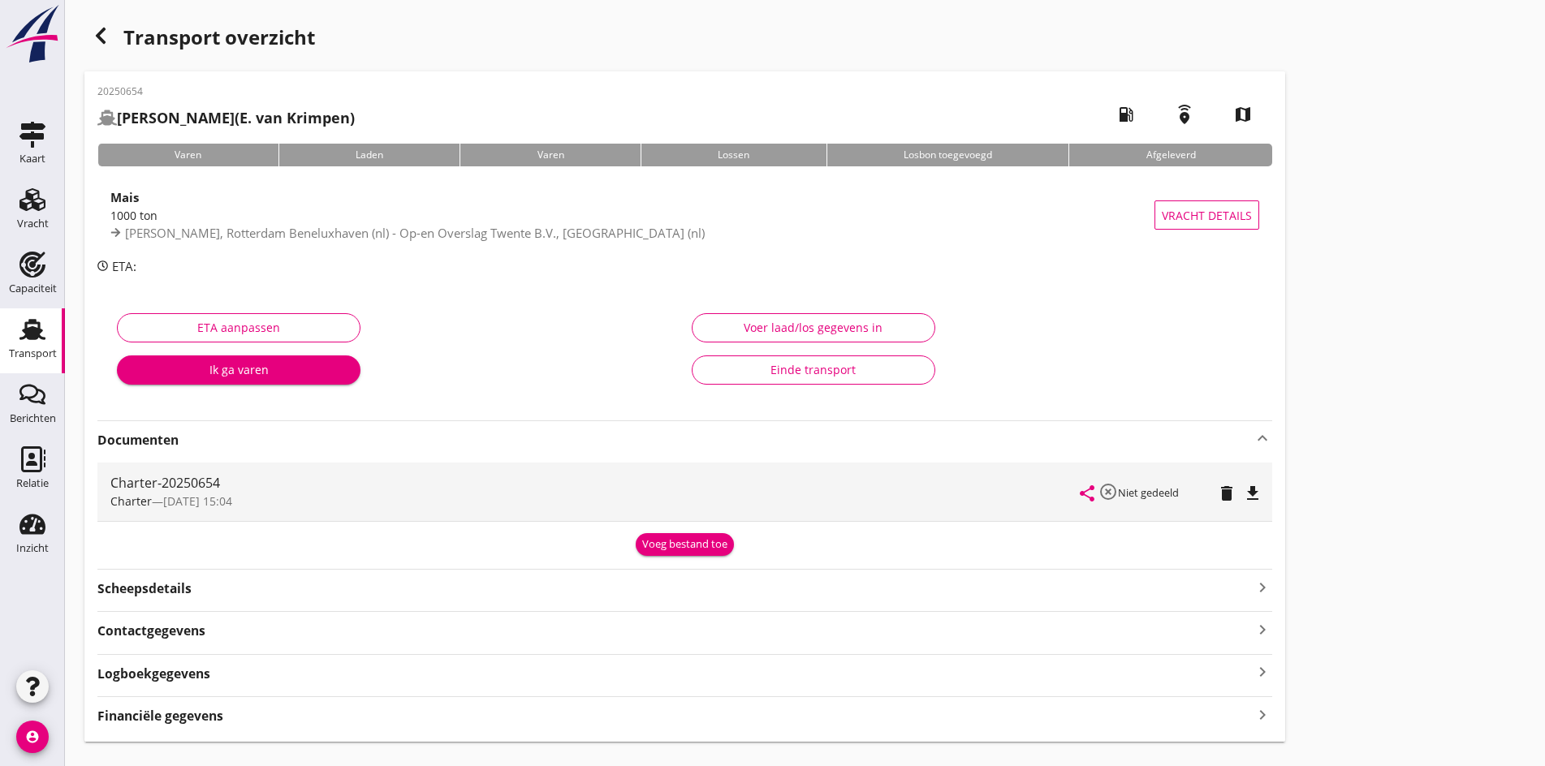
click at [1243, 502] on icon "file_download" at bounding box center [1252, 493] width 19 height 19
click at [1021, 319] on div "Transport overzicht 20250654 Gertine (E. van Krimpen) local_gas_station emergen…" at bounding box center [805, 381] width 1480 height 762
